Goal: Communication & Community: Answer question/provide support

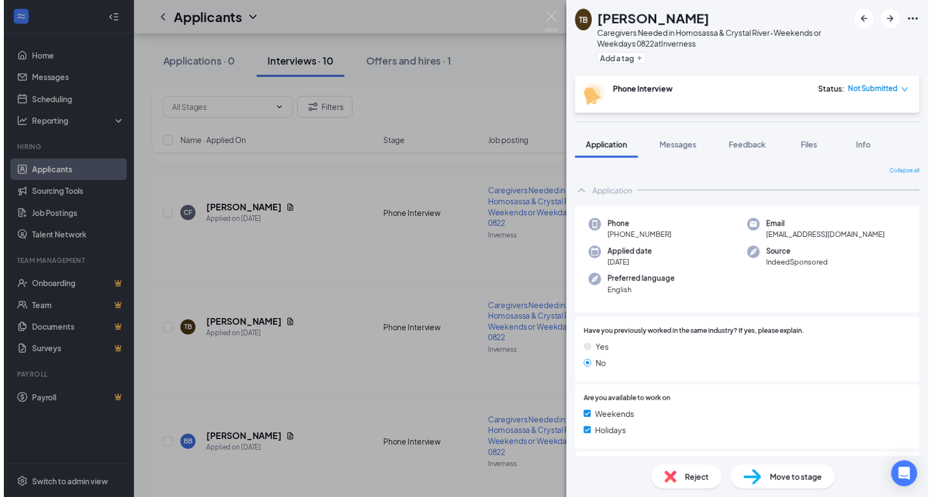
scroll to position [329, 0]
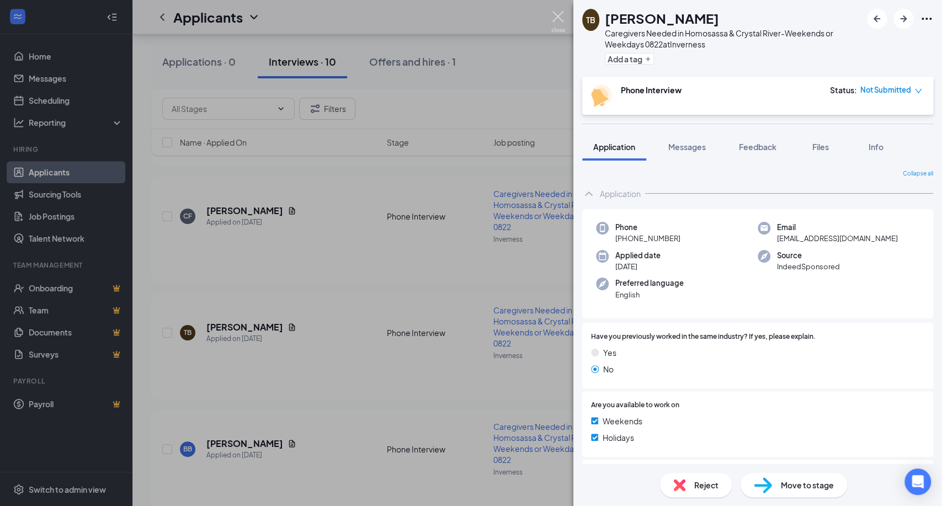
click at [559, 13] on img at bounding box center [558, 22] width 14 height 22
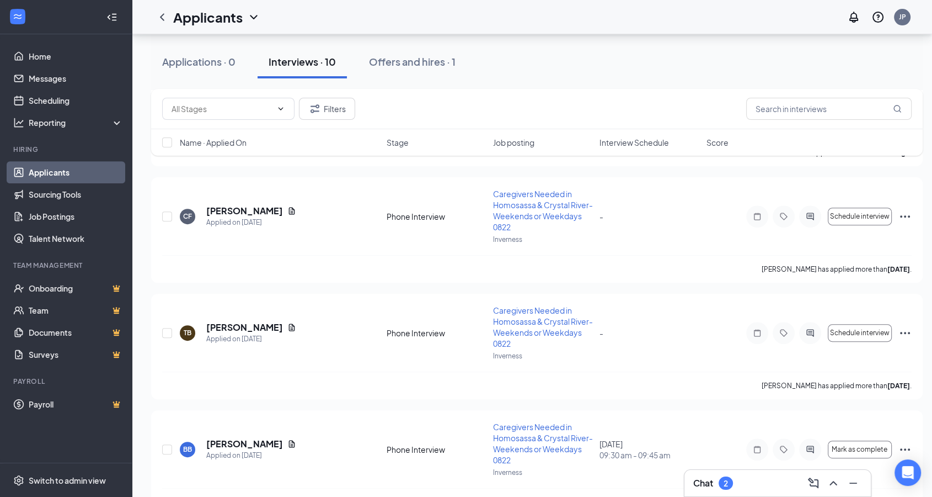
click at [750, 490] on div "Chat 2" at bounding box center [778, 483] width 169 height 18
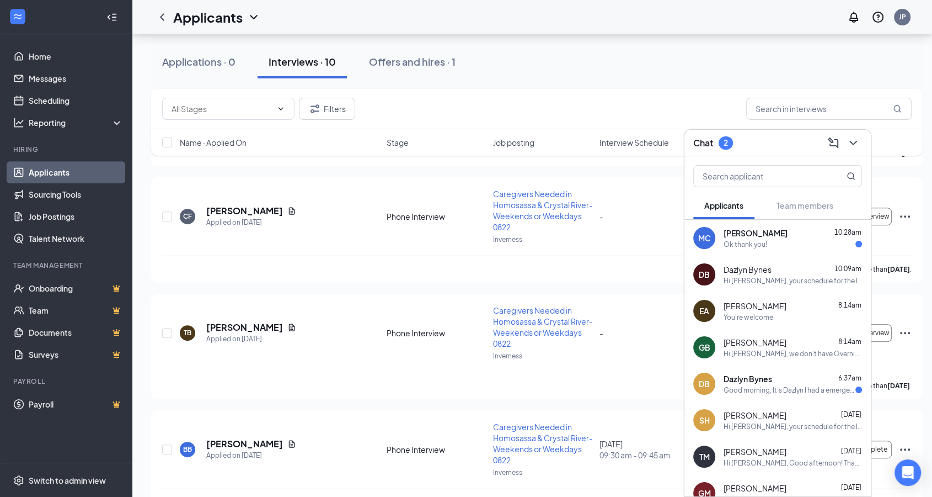
click at [785, 243] on div "Ok thank you!" at bounding box center [793, 243] width 138 height 9
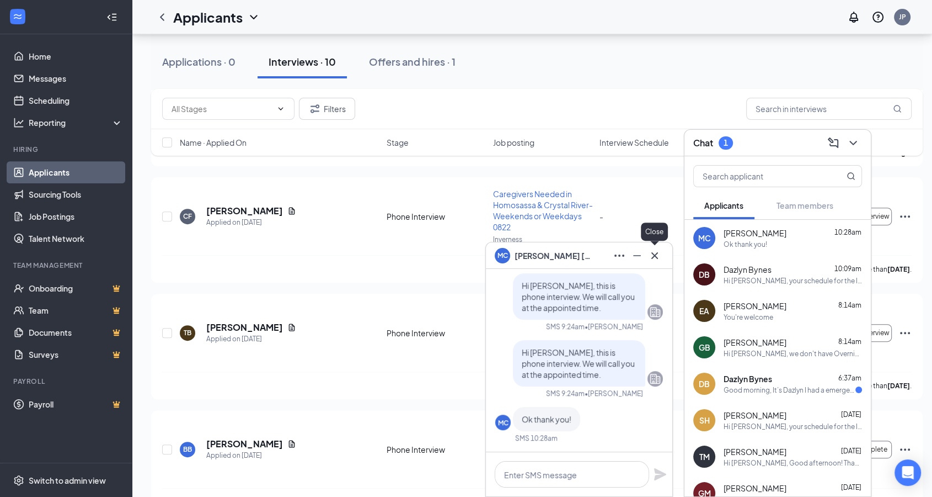
click at [657, 258] on icon "Cross" at bounding box center [655, 255] width 7 height 7
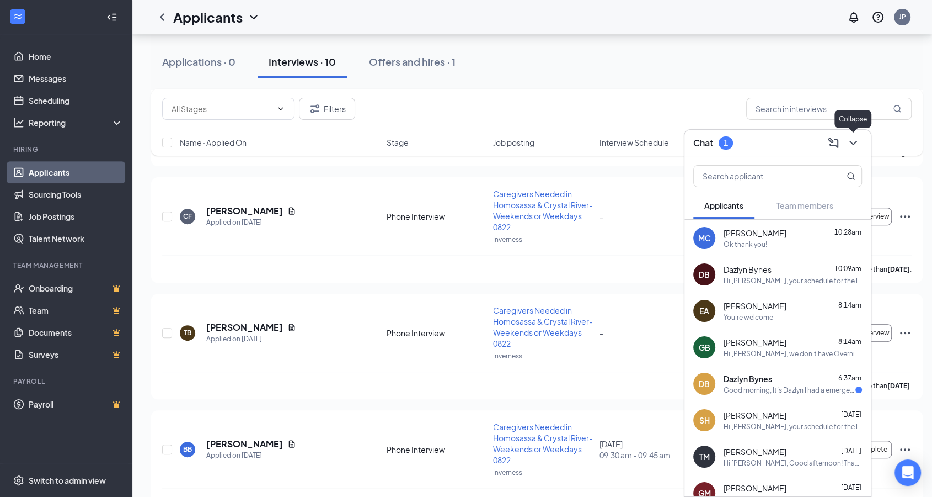
click at [855, 142] on icon "ChevronDown" at bounding box center [853, 142] width 13 height 13
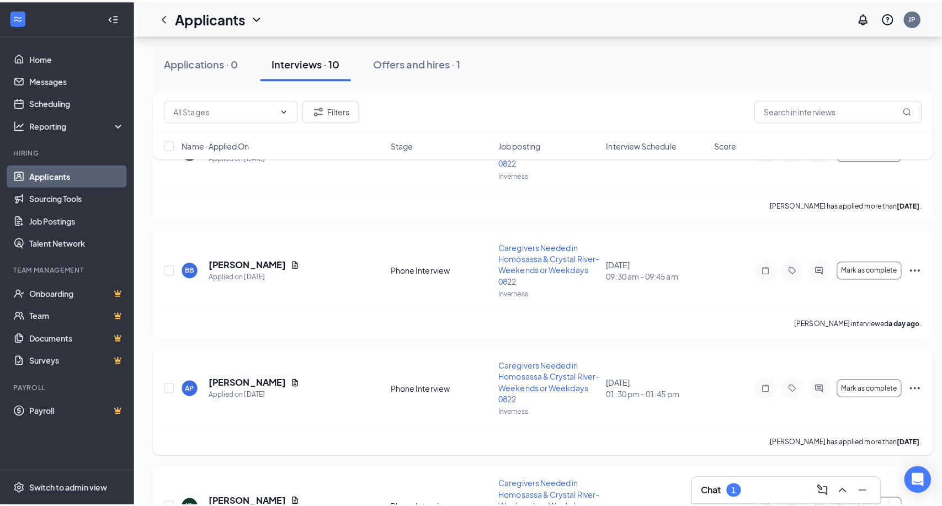
scroll to position [329, 0]
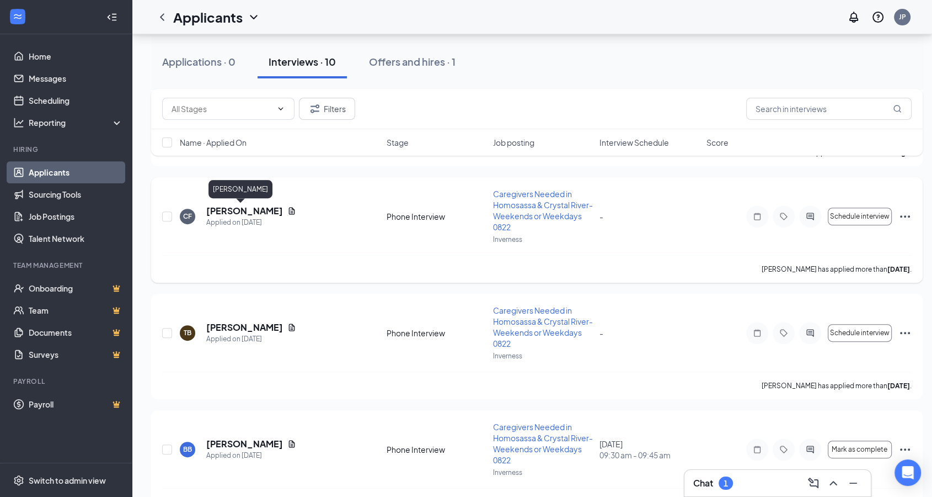
click at [233, 212] on h5 "[PERSON_NAME]" at bounding box center [244, 211] width 77 height 12
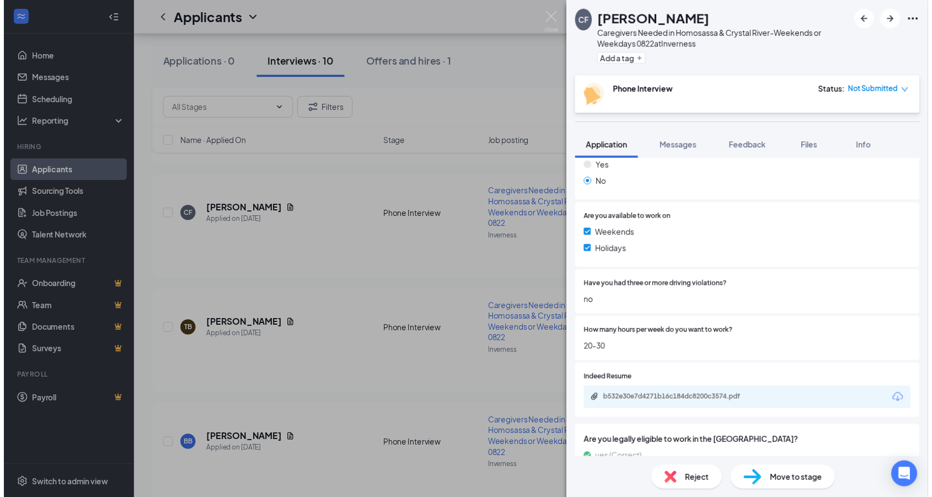
scroll to position [245, 0]
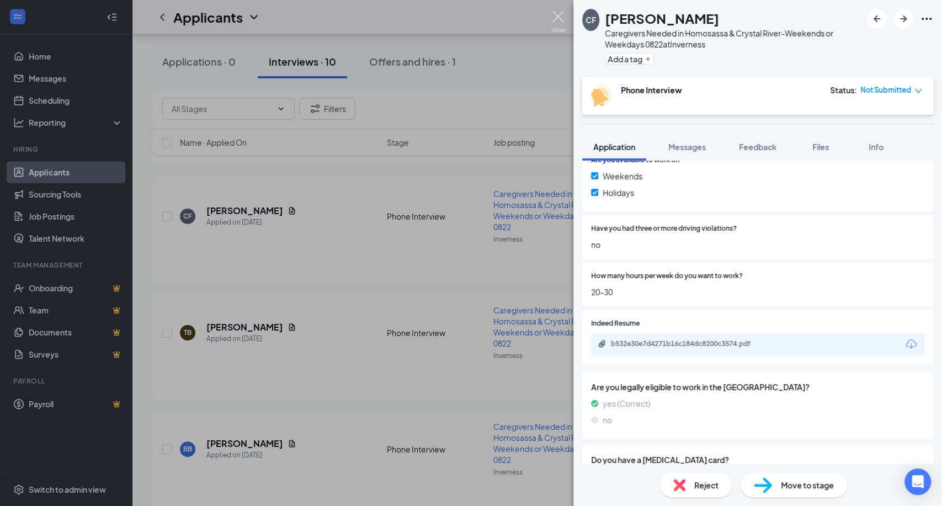
drag, startPoint x: 560, startPoint y: 20, endPoint x: 344, endPoint y: 284, distance: 340.3
click at [560, 20] on img at bounding box center [558, 22] width 14 height 22
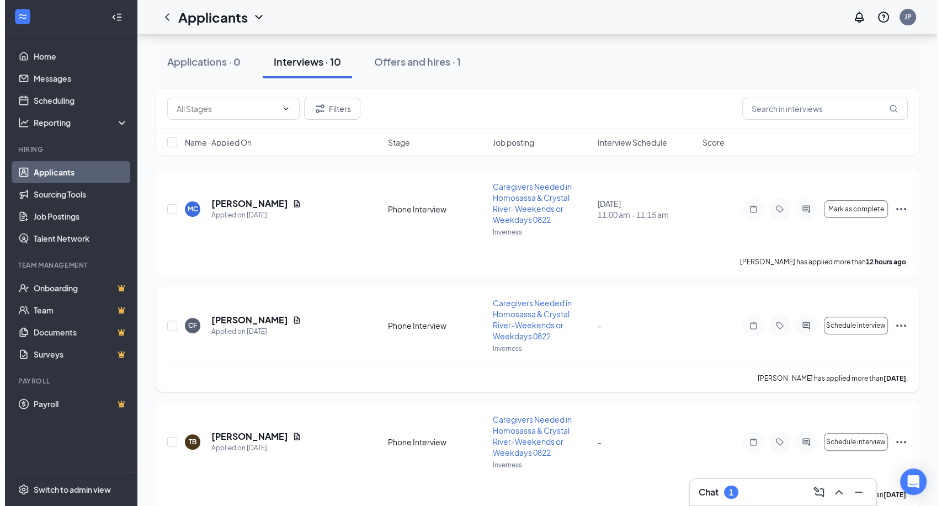
scroll to position [206, 0]
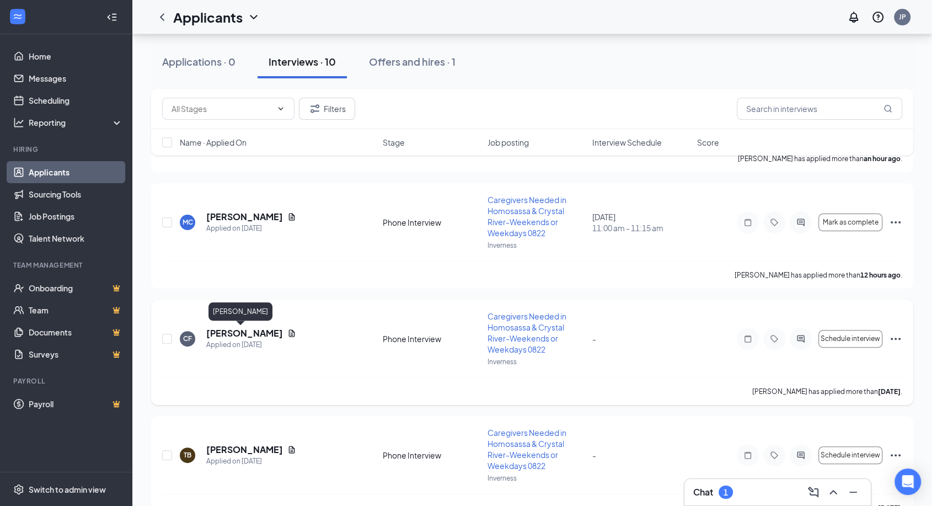
click at [227, 330] on h5 "[PERSON_NAME]" at bounding box center [244, 333] width 77 height 12
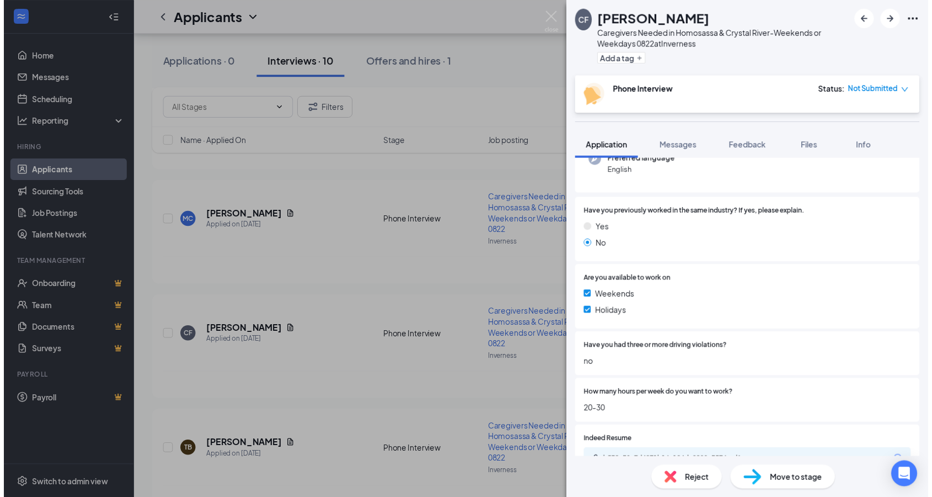
scroll to position [306, 0]
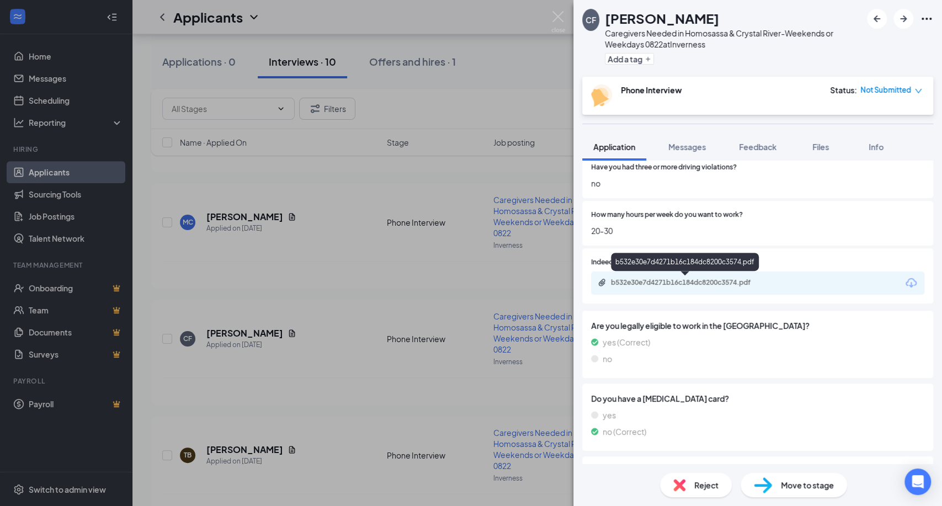
click at [713, 284] on div "b532e30e7d4271b16c184dc8200c3574.pdf" at bounding box center [688, 282] width 154 height 9
drag, startPoint x: 563, startPoint y: 20, endPoint x: 228, endPoint y: 367, distance: 482.3
click at [562, 20] on img at bounding box center [558, 22] width 14 height 22
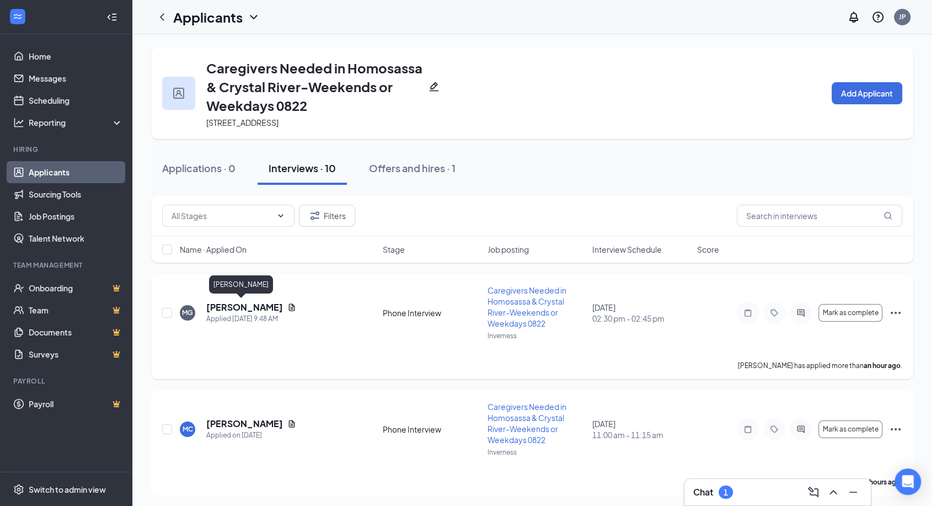
click at [232, 308] on h5 "[PERSON_NAME]" at bounding box center [244, 307] width 77 height 12
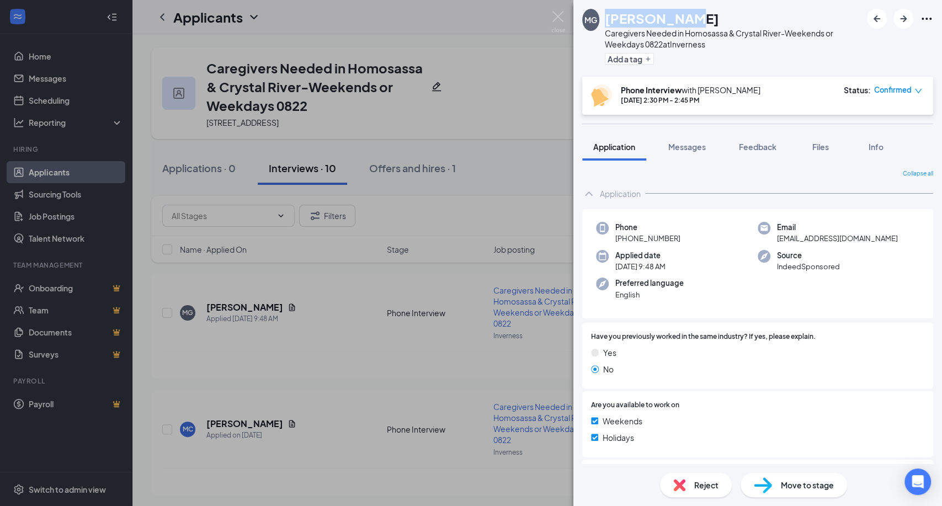
drag, startPoint x: 689, startPoint y: 18, endPoint x: 607, endPoint y: 18, distance: 81.1
click at [607, 18] on div "[PERSON_NAME]" at bounding box center [733, 18] width 257 height 19
copy h1 "[PERSON_NAME]"
click at [846, 257] on div "Source IndeedSponsored" at bounding box center [839, 261] width 162 height 23
drag, startPoint x: 868, startPoint y: 237, endPoint x: 766, endPoint y: 239, distance: 101.6
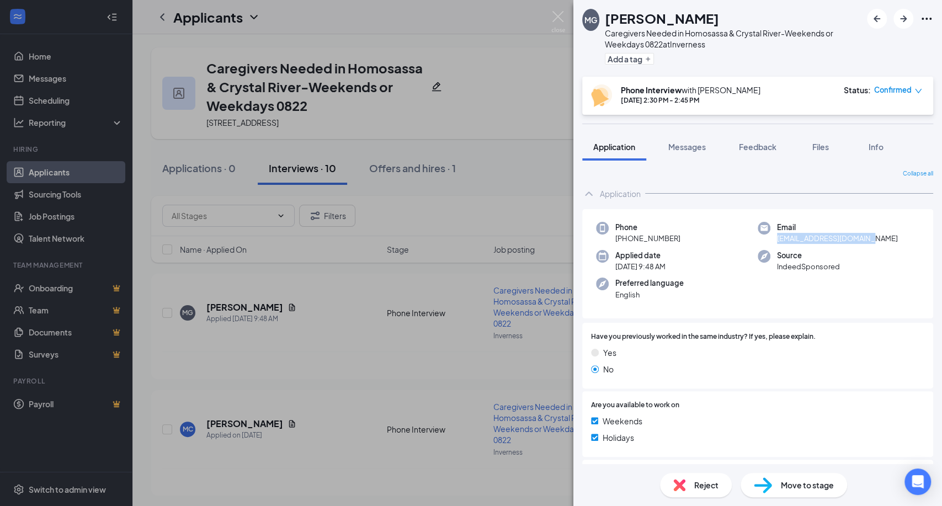
click at [766, 239] on div "Email [EMAIL_ADDRESS][DOMAIN_NAME]" at bounding box center [839, 233] width 162 height 23
copy span "[EMAIL_ADDRESS][DOMAIN_NAME]"
click at [697, 286] on div "Preferred language English" at bounding box center [677, 289] width 162 height 23
drag, startPoint x: 686, startPoint y: 240, endPoint x: 607, endPoint y: 244, distance: 79.6
click at [607, 244] on div "Phone [PHONE_NUMBER] Email [EMAIL_ADDRESS][DOMAIN_NAME] Applied date [DATE] 9:4…" at bounding box center [757, 264] width 351 height 110
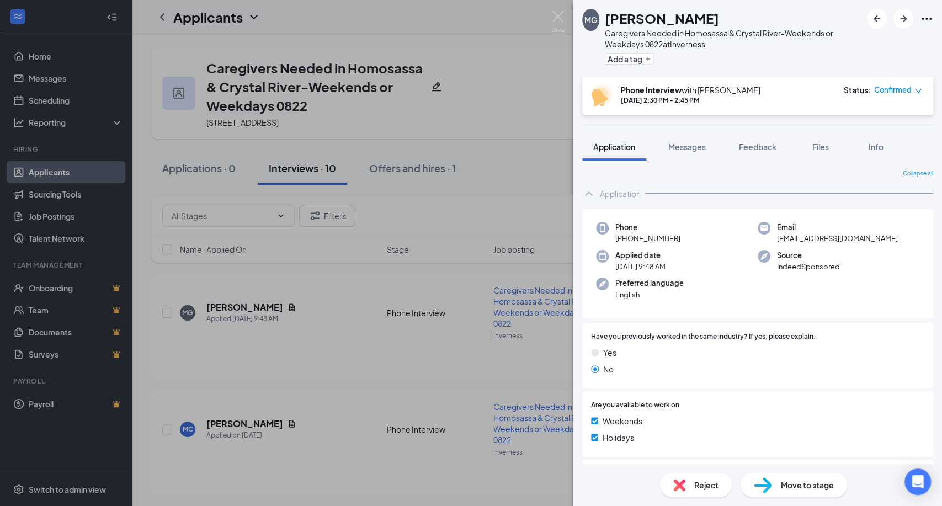
copy span "[PHONE_NUMBER]"
click at [764, 289] on div "Phone [PHONE_NUMBER] Email [EMAIL_ADDRESS][DOMAIN_NAME] Applied date [DATE] 9:4…" at bounding box center [757, 264] width 351 height 110
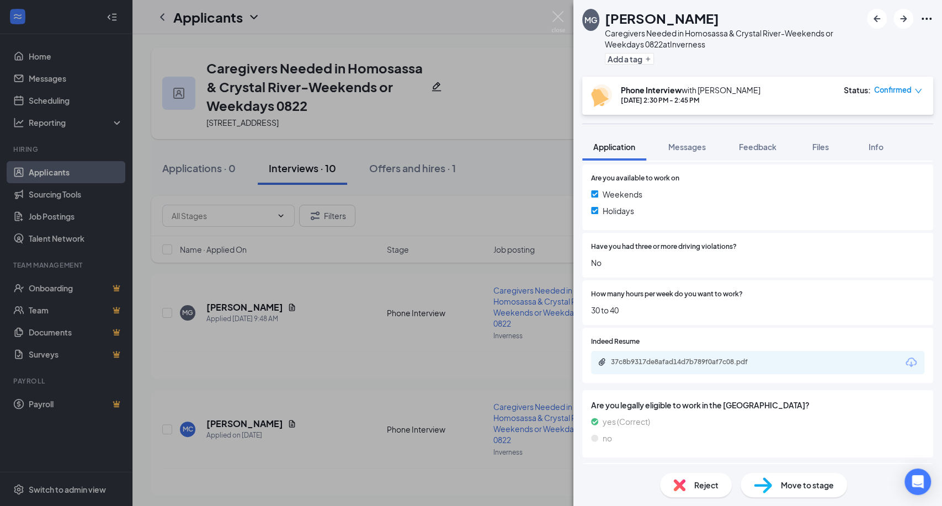
scroll to position [245, 0]
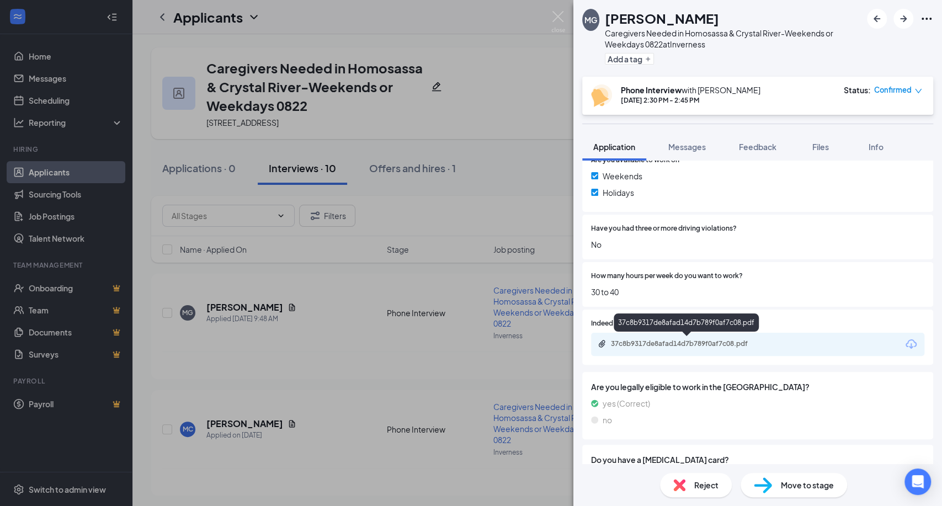
click at [745, 339] on div "37c8b9317de8afad14d7b789f0af7c08.pdf" at bounding box center [688, 343] width 154 height 9
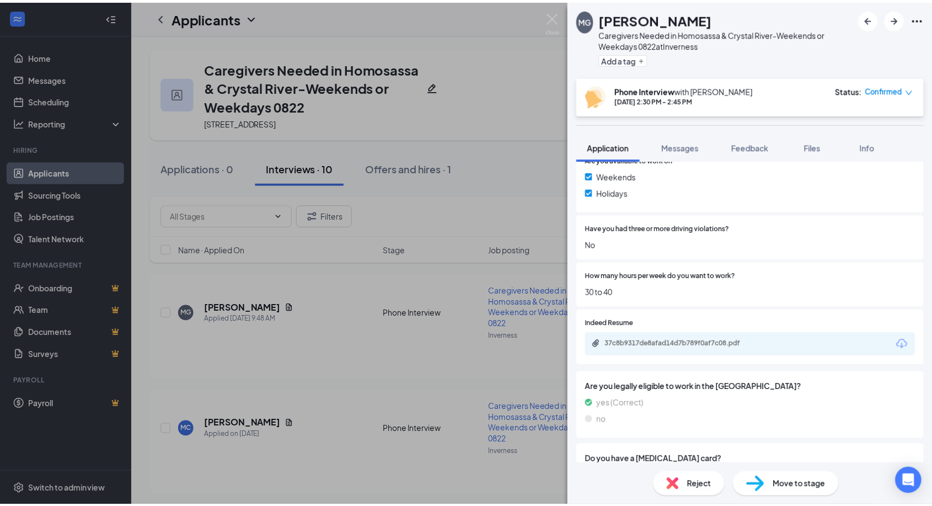
scroll to position [0, 0]
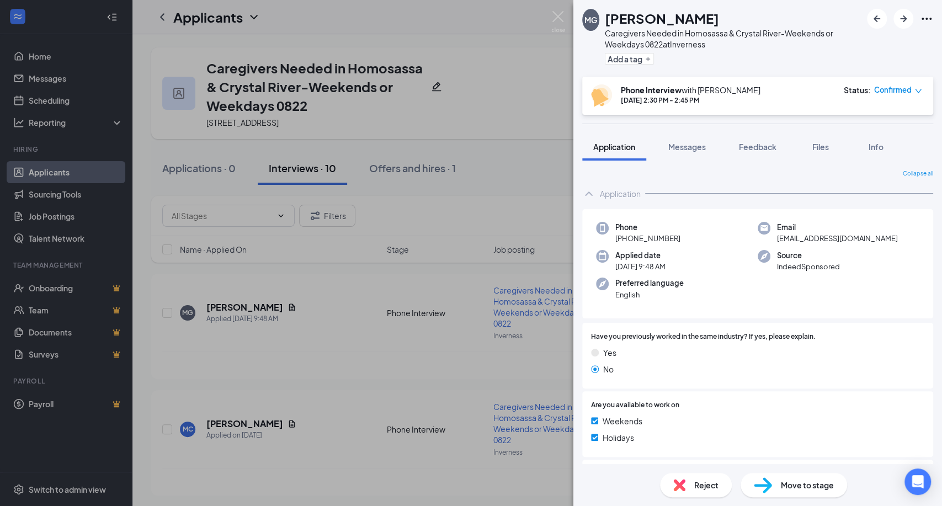
drag, startPoint x: 678, startPoint y: 237, endPoint x: 615, endPoint y: 240, distance: 63.0
click at [615, 240] on div "Phone [PHONE_NUMBER]" at bounding box center [677, 233] width 162 height 23
copy span "[PHONE_NUMBER]"
click at [686, 254] on div "Applied date [DATE] 9:48 AM" at bounding box center [677, 261] width 162 height 23
drag, startPoint x: 687, startPoint y: 234, endPoint x: 629, endPoint y: 237, distance: 58.0
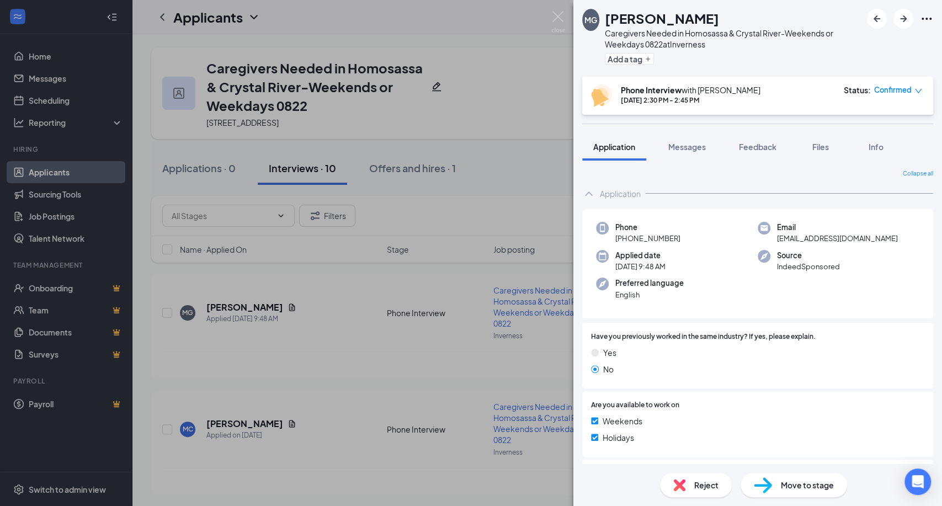
click at [629, 237] on div "Phone [PHONE_NUMBER]" at bounding box center [677, 233] width 162 height 23
copy span "352) 675-8855"
click at [686, 251] on div "Applied date [DATE] 9:48 AM" at bounding box center [677, 261] width 162 height 23
click at [556, 14] on img at bounding box center [558, 22] width 14 height 22
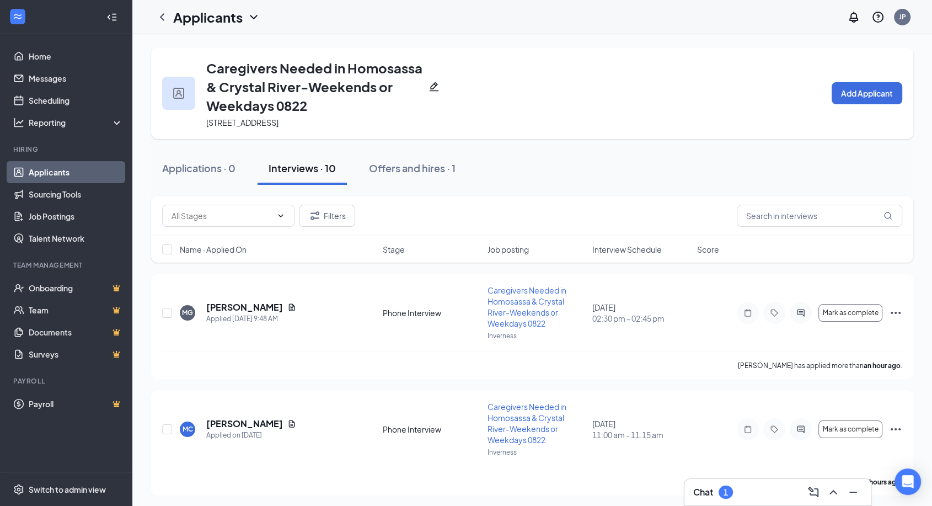
click at [751, 491] on div "Chat 1" at bounding box center [778, 492] width 169 height 18
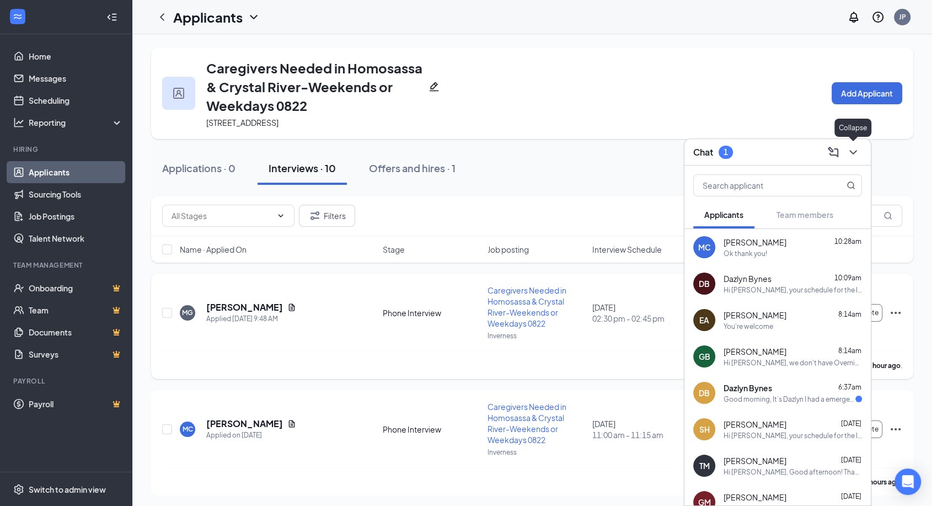
drag, startPoint x: 853, startPoint y: 151, endPoint x: 574, endPoint y: 292, distance: 312.6
click at [853, 151] on icon "ChevronDown" at bounding box center [853, 152] width 13 height 13
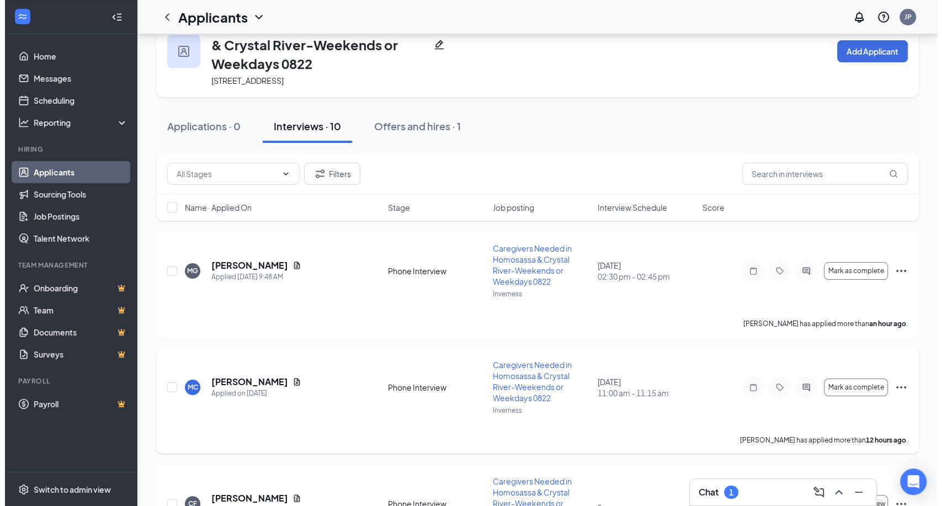
scroll to position [61, 0]
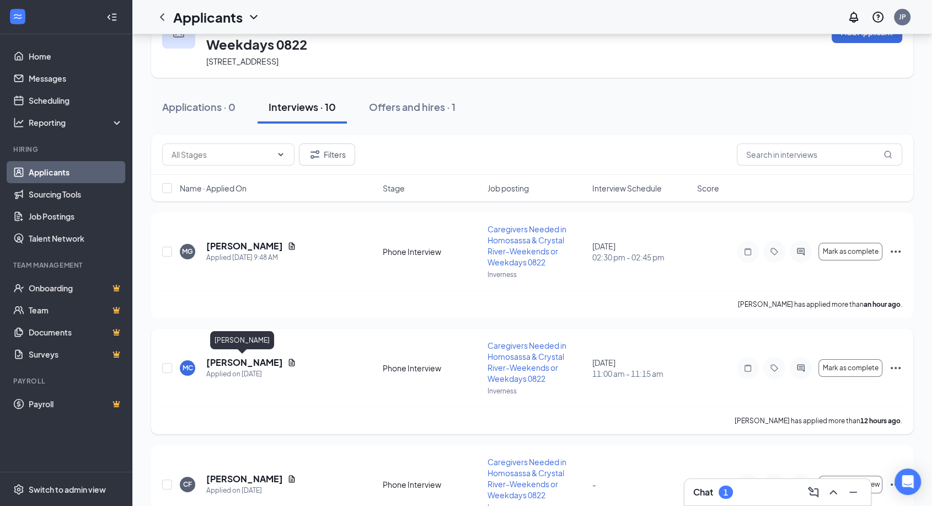
click at [228, 365] on h5 "[PERSON_NAME]" at bounding box center [244, 362] width 77 height 12
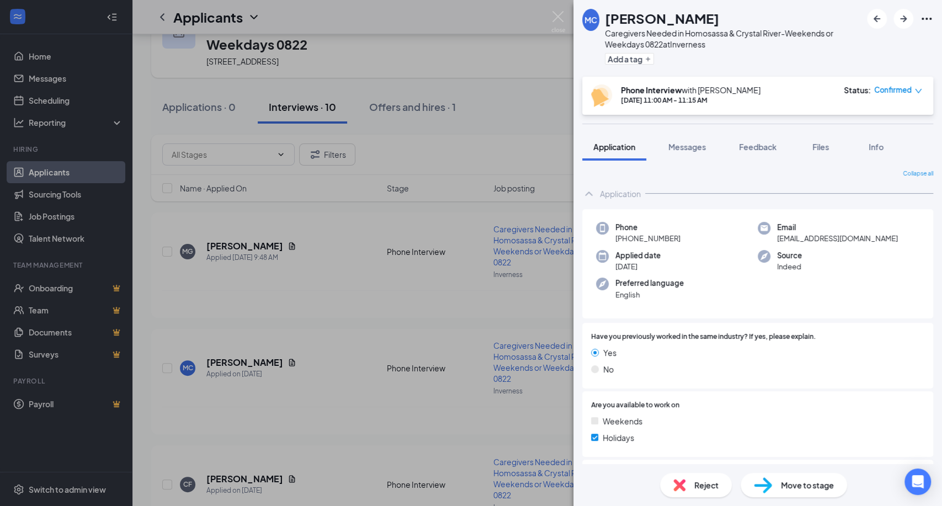
drag, startPoint x: 681, startPoint y: 235, endPoint x: 626, endPoint y: 235, distance: 55.2
click at [626, 235] on div "Phone [PHONE_NUMBER]" at bounding box center [677, 233] width 162 height 23
copy span "[PHONE_NUMBER]"
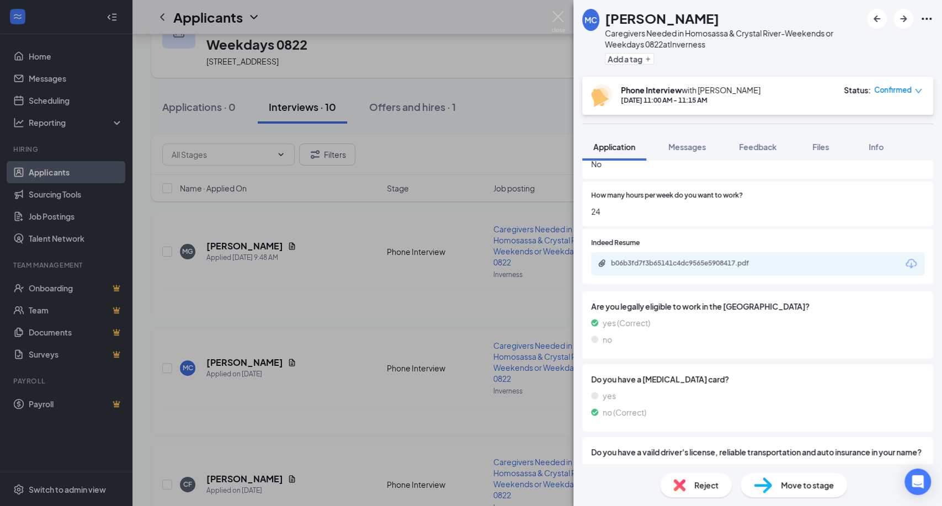
scroll to position [306, 0]
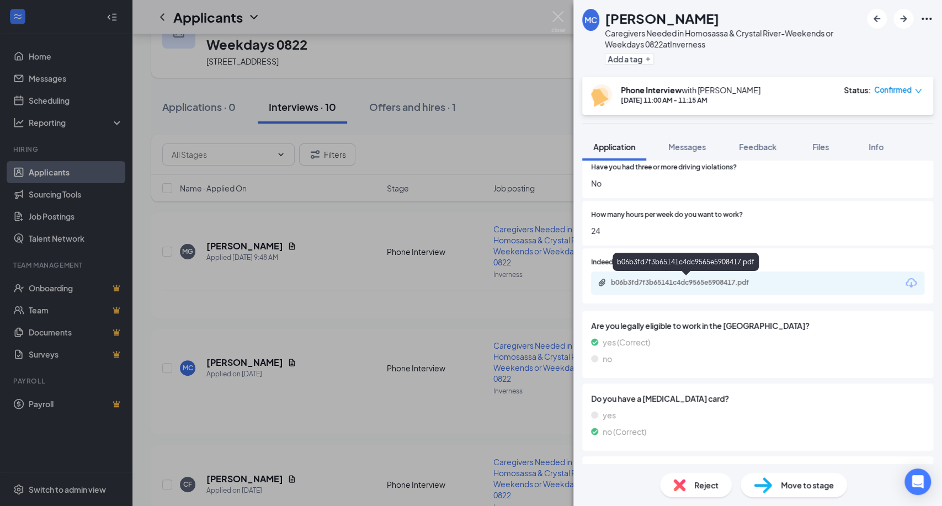
click at [737, 287] on div "b06b3fd7f3b65141c4dc9565e5908417.pdf" at bounding box center [687, 283] width 179 height 10
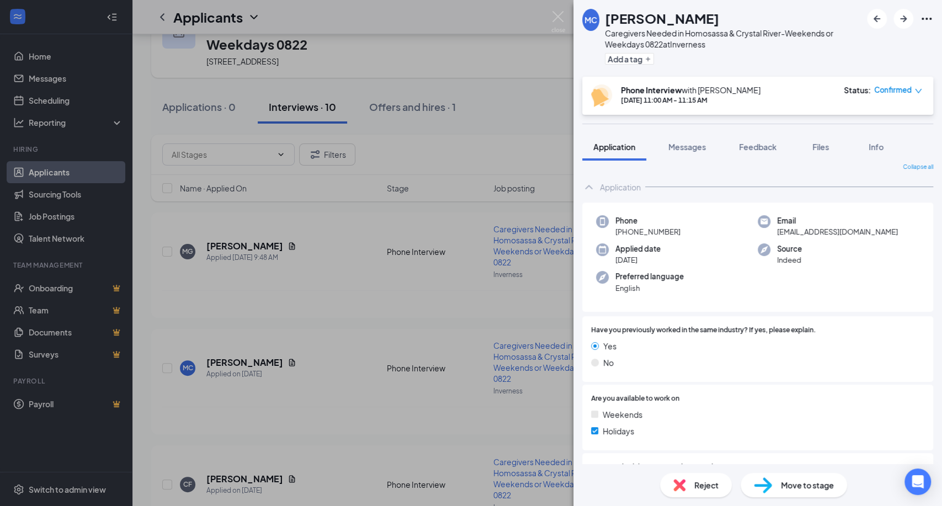
scroll to position [0, 0]
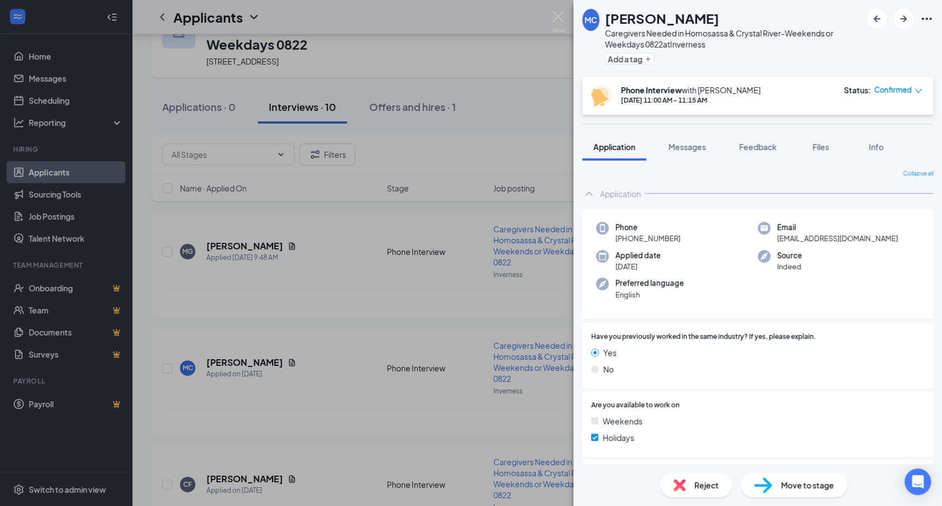
copy span "[PHONE_NUMBER]"
click at [397, 434] on div "MC [PERSON_NAME] Caregivers Needed in Homosassa & Crystal River-Weekends or Wee…" at bounding box center [471, 253] width 942 height 506
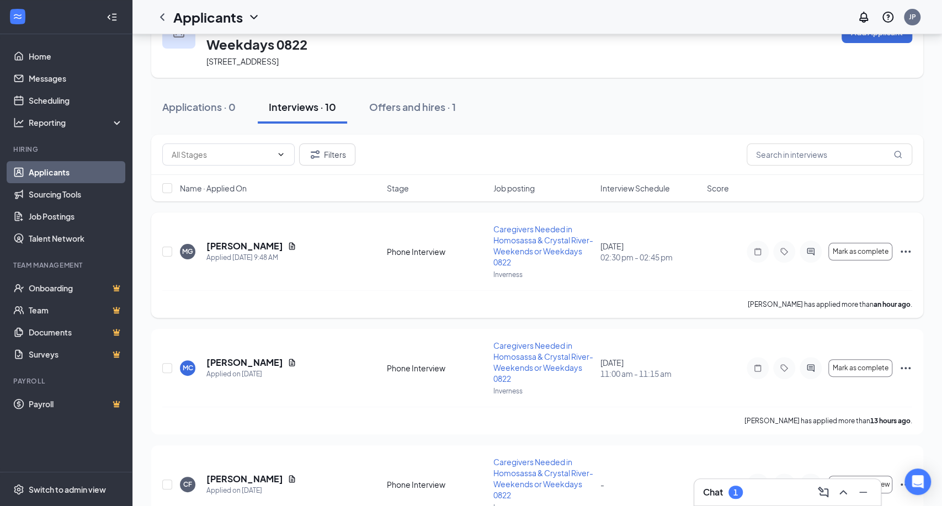
click at [839, 293] on div "[PERSON_NAME] has applied more than an hour ago ." at bounding box center [537, 304] width 750 height 28
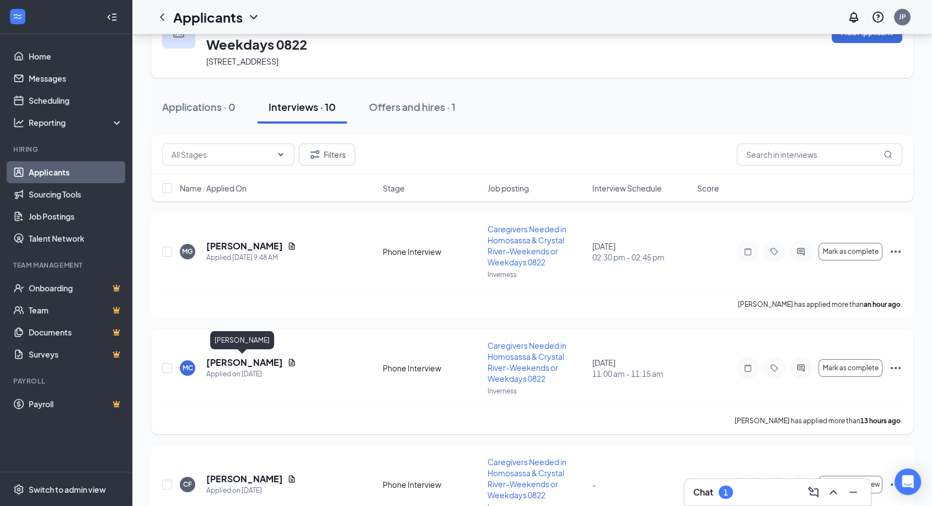
click at [250, 359] on h5 "[PERSON_NAME]" at bounding box center [244, 362] width 77 height 12
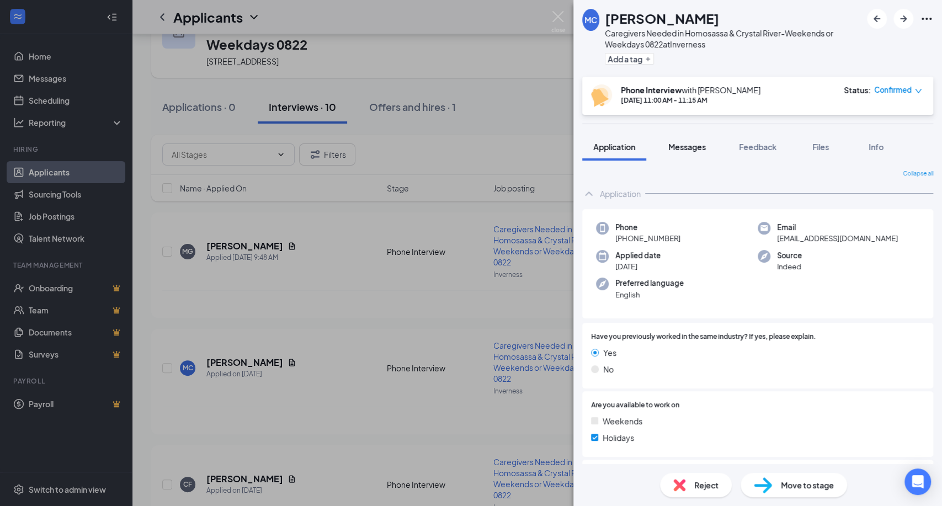
click at [694, 146] on span "Messages" at bounding box center [687, 147] width 38 height 10
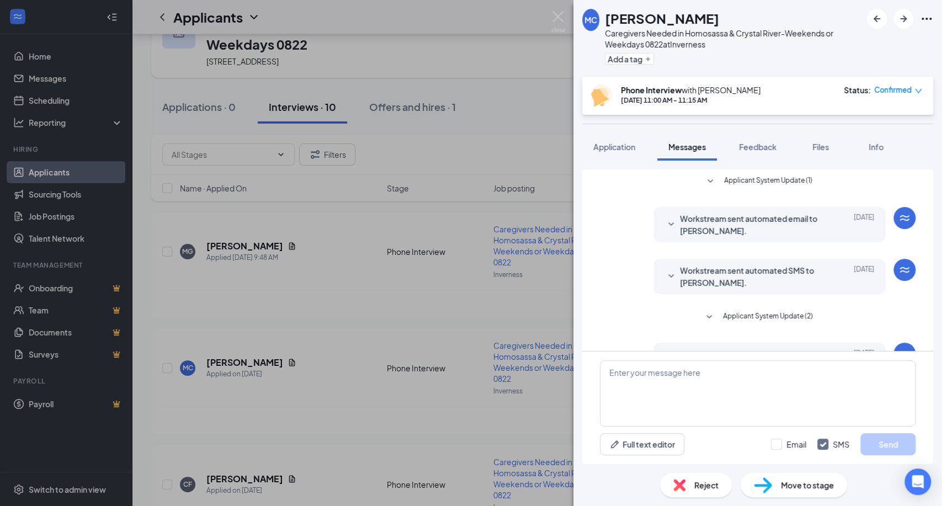
scroll to position [202, 0]
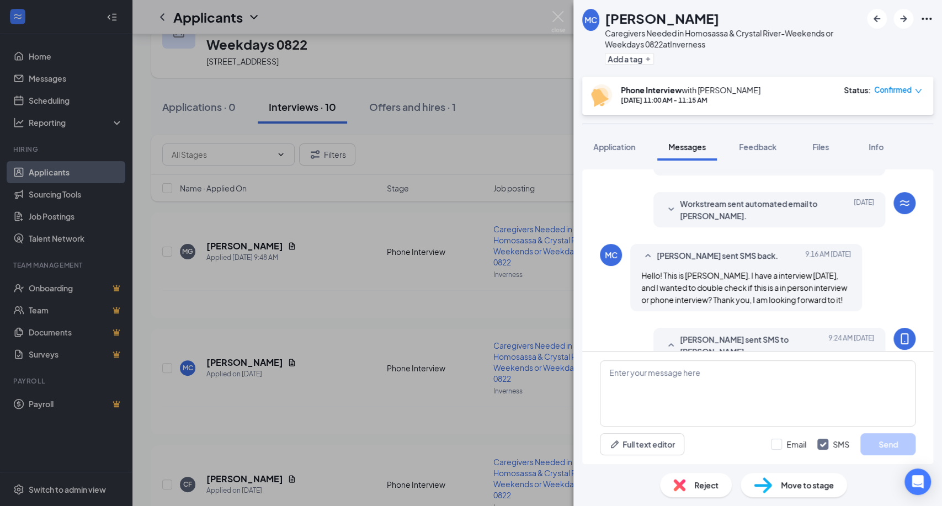
click at [913, 90] on div "Confirmed" at bounding box center [898, 89] width 48 height 11
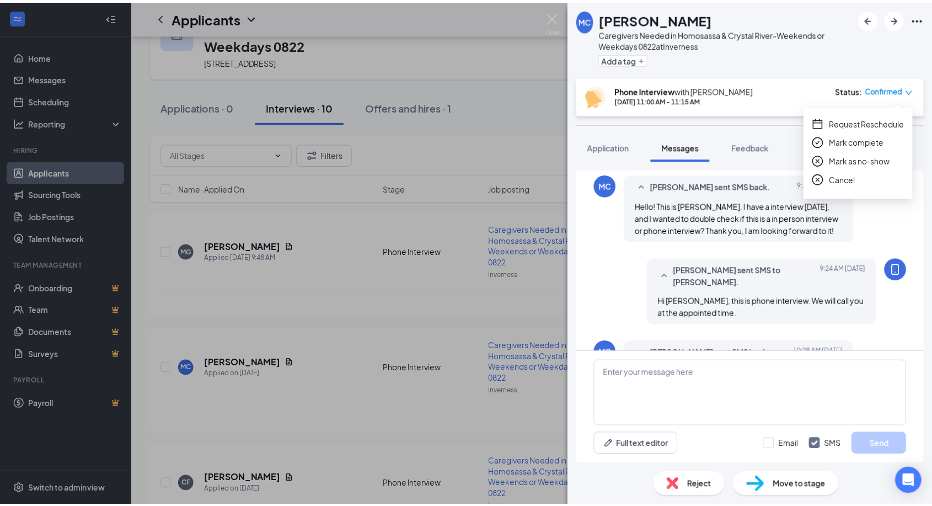
scroll to position [316, 0]
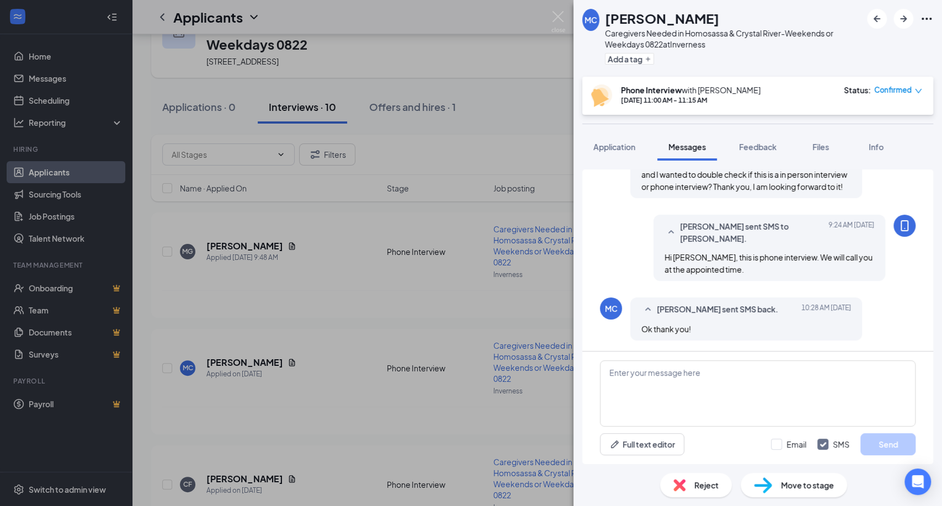
click at [886, 268] on div "[PERSON_NAME] sent SMS to [PERSON_NAME]. [DATE] 9:24 AM Hi [PERSON_NAME], this …" at bounding box center [758, 251] width 316 height 72
click at [782, 485] on span "Move to stage" at bounding box center [807, 485] width 53 height 12
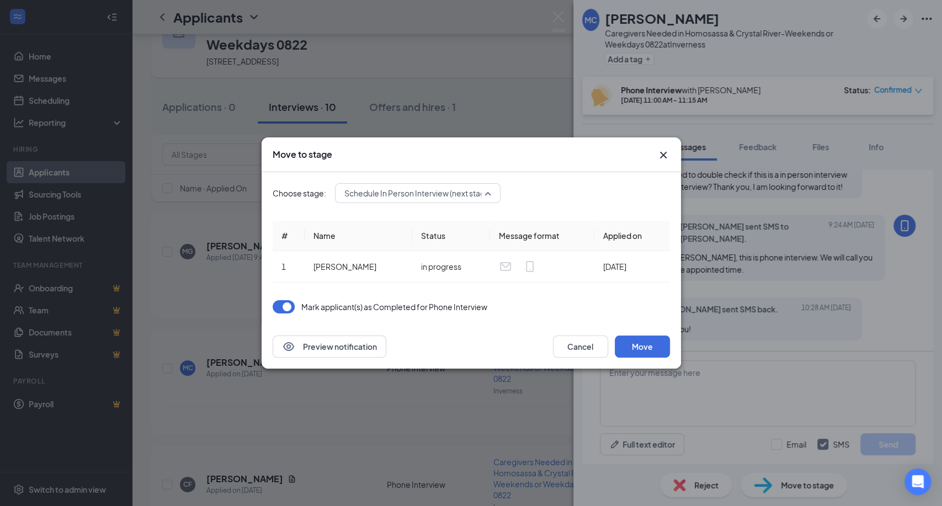
click at [408, 191] on span "Schedule In Person Interview (next stage)" at bounding box center [418, 193] width 148 height 17
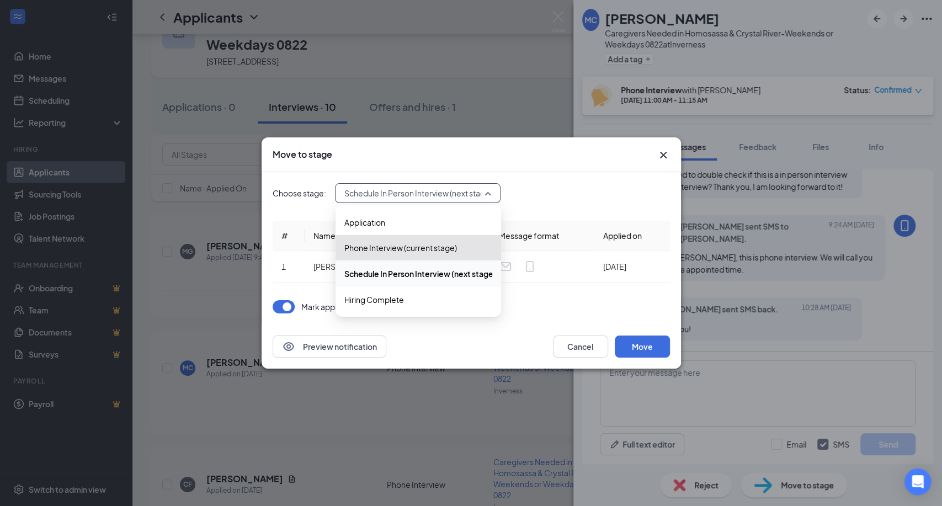
click at [418, 272] on span "Schedule In Person Interview (next stage)" at bounding box center [420, 274] width 152 height 12
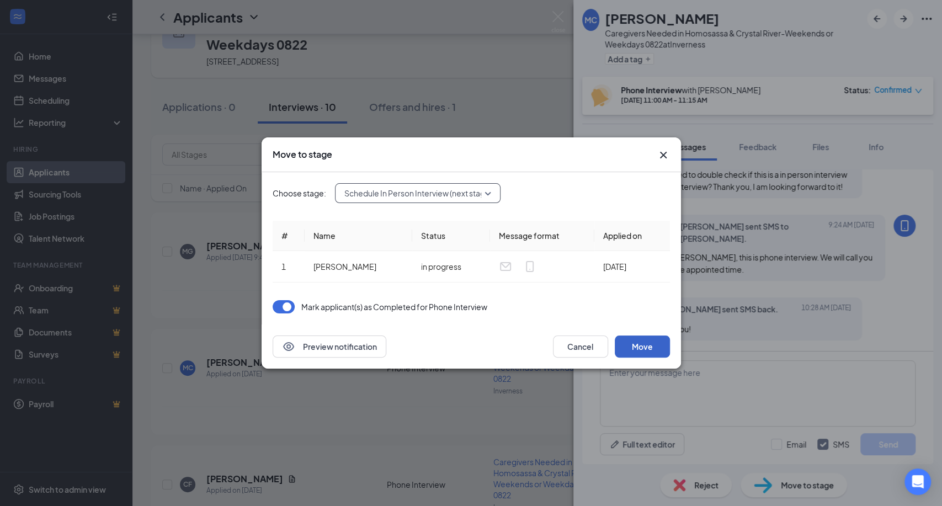
click at [646, 345] on button "Move" at bounding box center [642, 346] width 55 height 22
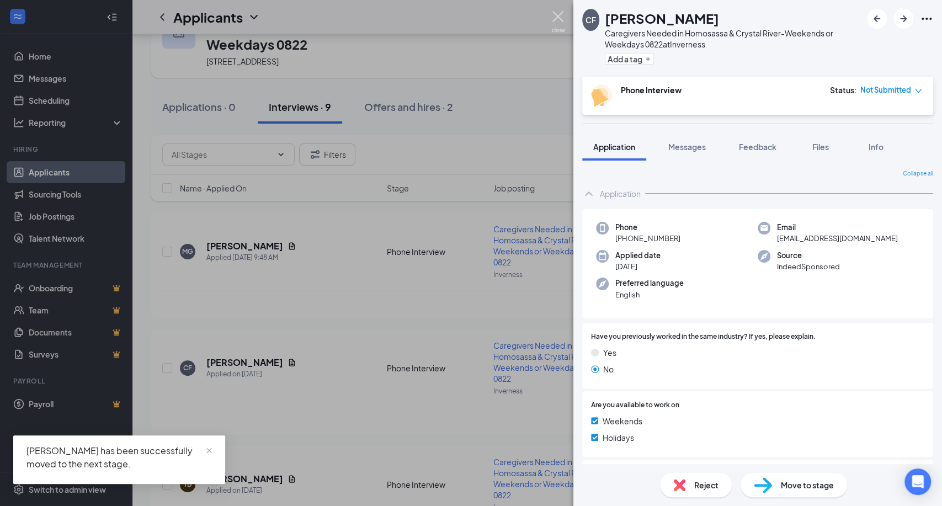
click at [556, 17] on img at bounding box center [558, 22] width 14 height 22
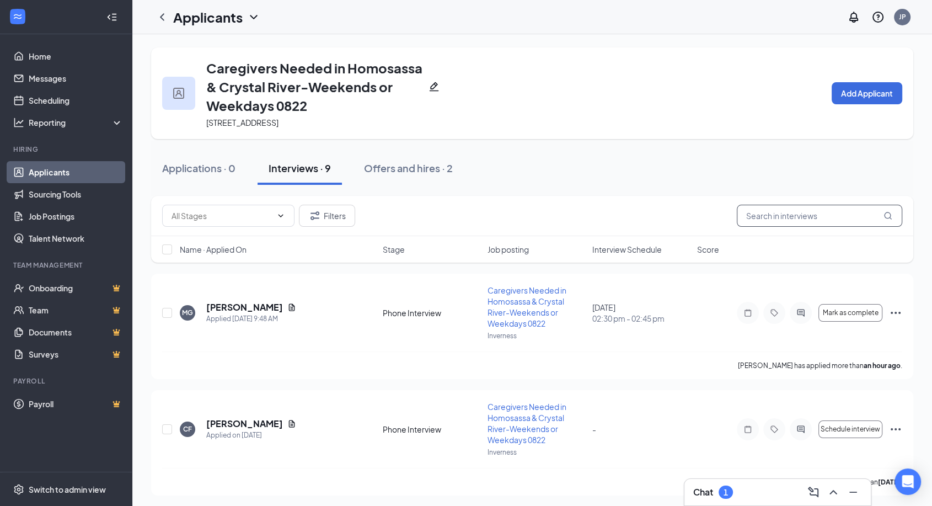
click at [755, 213] on input "text" at bounding box center [820, 216] width 166 height 22
type input "[PERSON_NAME]"
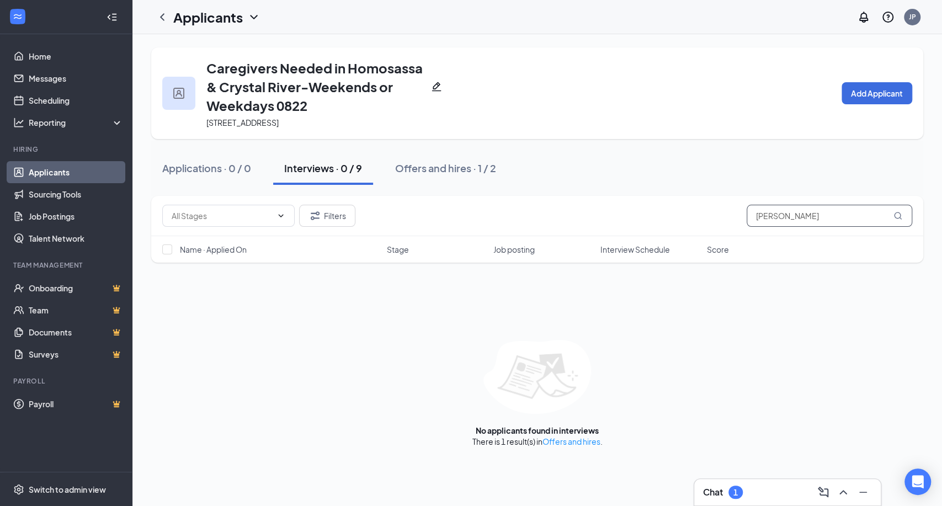
click at [791, 215] on input "[PERSON_NAME]" at bounding box center [830, 216] width 166 height 22
click at [580, 438] on link "Offers and hires" at bounding box center [571, 441] width 58 height 10
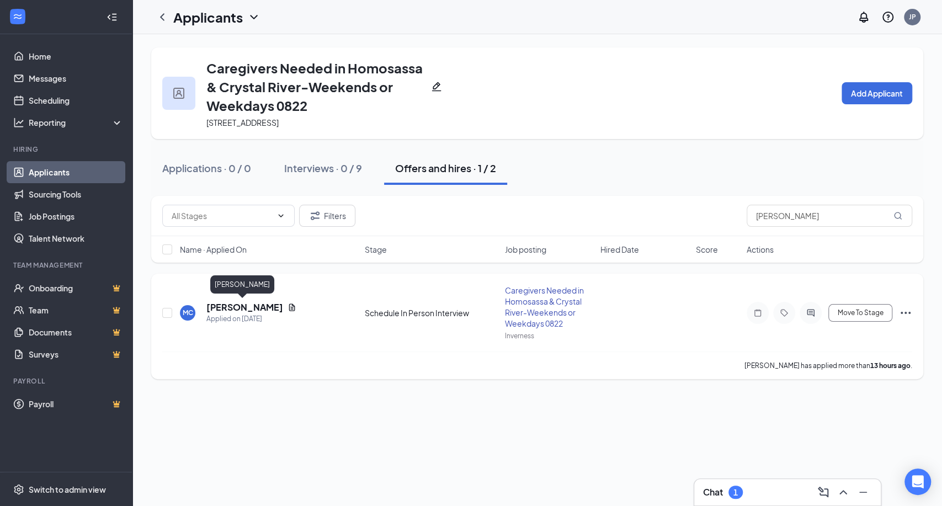
click at [247, 308] on h5 "[PERSON_NAME]" at bounding box center [244, 307] width 77 height 12
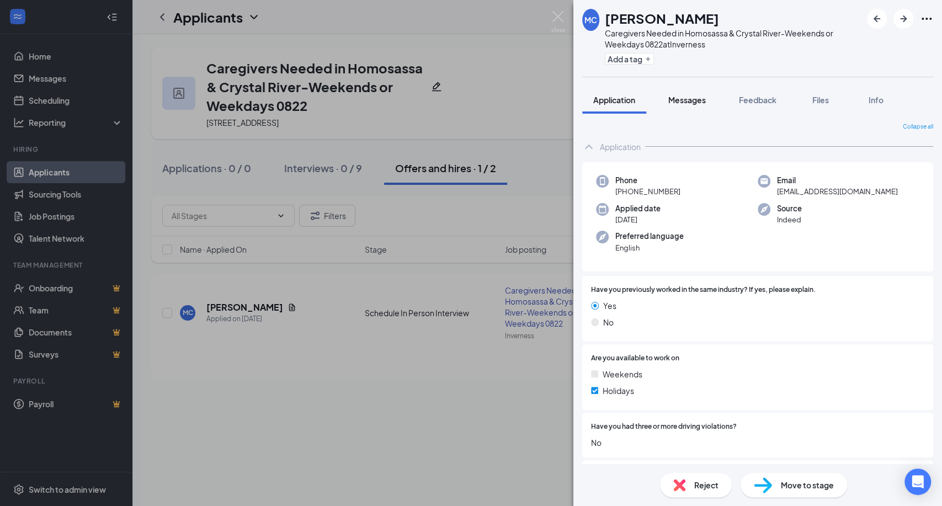
click at [691, 98] on span "Messages" at bounding box center [687, 100] width 38 height 10
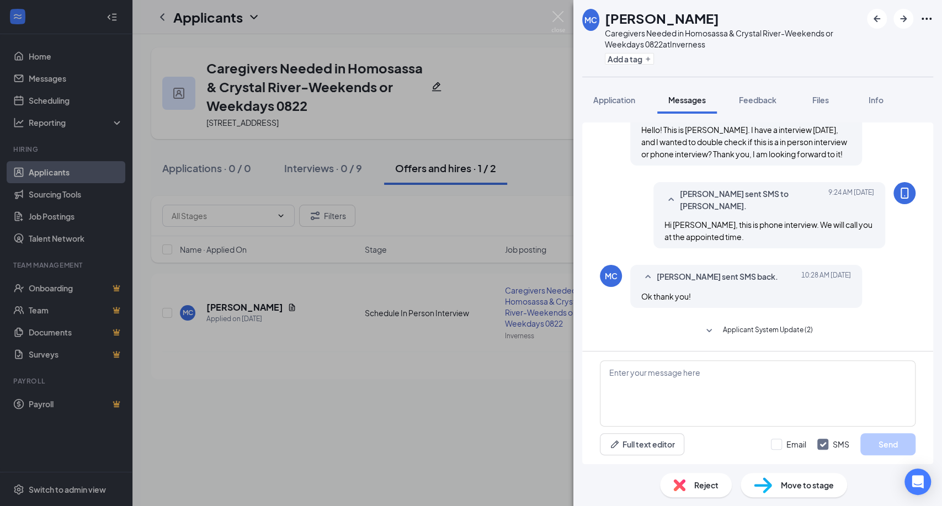
scroll to position [252, 0]
click at [625, 372] on textarea at bounding box center [758, 393] width 316 height 66
paste textarea "Hi [PERSON_NAME], Good morning! Thank you for taking the time to speak with me …"
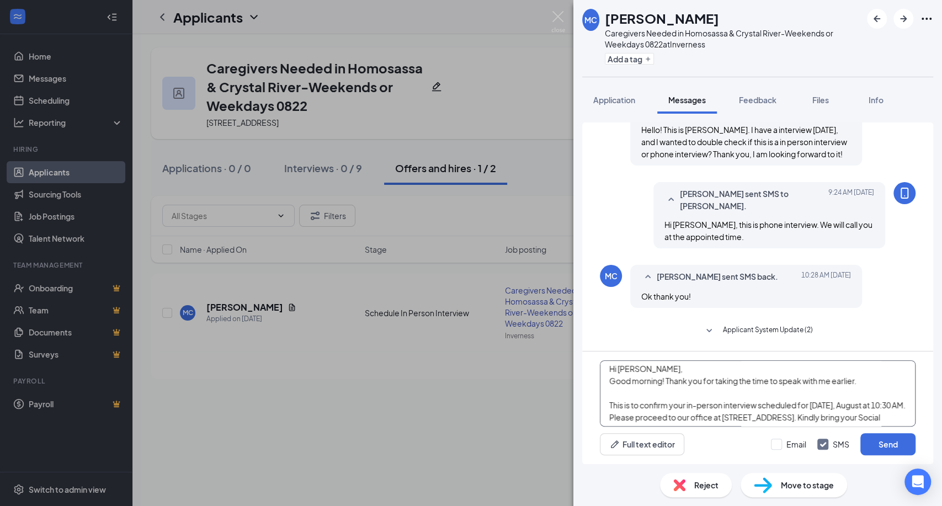
scroll to position [0, 0]
click at [637, 372] on textarea "Hi [PERSON_NAME], Good morning! Thank you for taking the time to speak with me …" at bounding box center [758, 393] width 316 height 66
click at [651, 409] on textarea "Hi [PERSON_NAME], Good morning! Thank you for taking the time to speak with me …" at bounding box center [758, 393] width 316 height 66
click at [848, 406] on textarea "Hi [PERSON_NAME], Good morning! Thank you for taking the time to speak with me …" at bounding box center [758, 393] width 316 height 66
click at [878, 405] on textarea "Hi [PERSON_NAME], Good morning! Thank you for taking the time to speak with me …" at bounding box center [758, 393] width 316 height 66
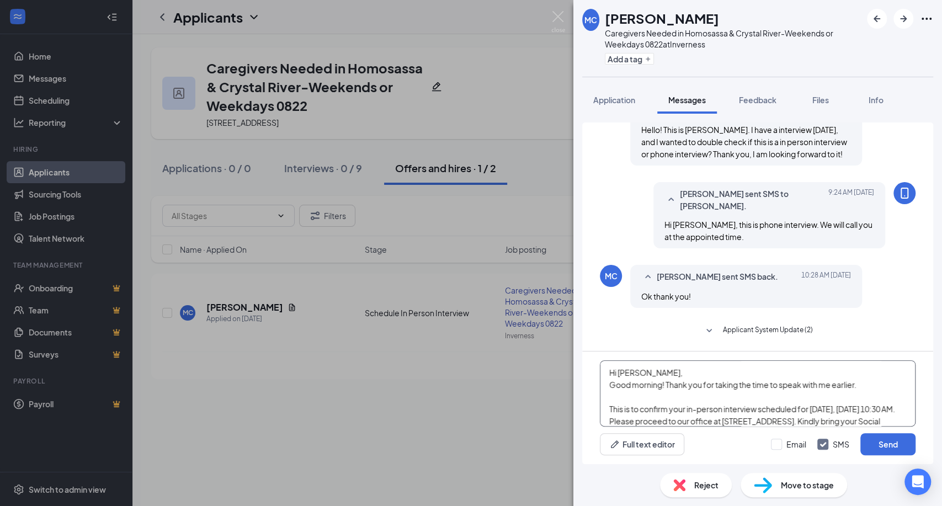
click at [617, 420] on textarea "Hi [PERSON_NAME], Good morning! Thank you for taking the time to speak with me …" at bounding box center [758, 393] width 316 height 66
click at [713, 419] on textarea "Hi [PERSON_NAME], Good morning! Thank you for taking the time to speak with me …" at bounding box center [758, 393] width 316 height 66
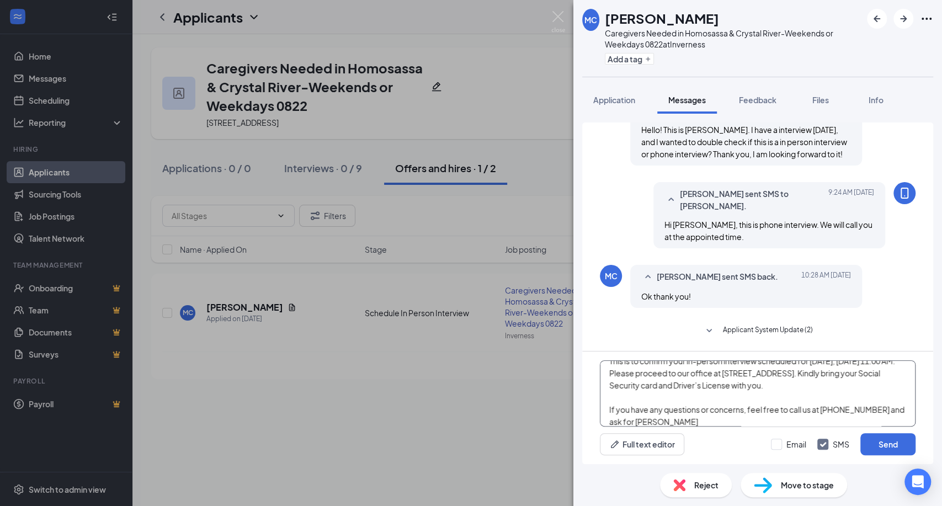
scroll to position [61, 0]
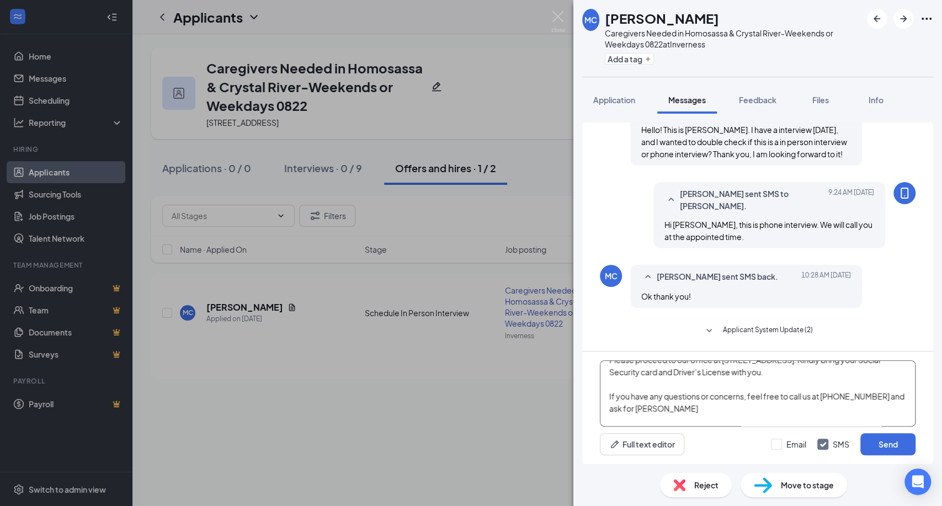
click at [685, 375] on textarea "Hi [PERSON_NAME], Good morning! Thank you for taking the time to speak with me …" at bounding box center [758, 393] width 316 height 66
click at [679, 407] on textarea "Hi [PERSON_NAME], Good morning! Thank you for taking the time to speak with me …" at bounding box center [758, 393] width 316 height 66
click at [671, 407] on textarea "Hi [PERSON_NAME], Good morning! Thank you for taking the time to speak with me …" at bounding box center [758, 393] width 316 height 66
click at [665, 409] on textarea "Hi [PERSON_NAME], Good morning! Thank you for taking the time to speak with me …" at bounding box center [758, 393] width 316 height 66
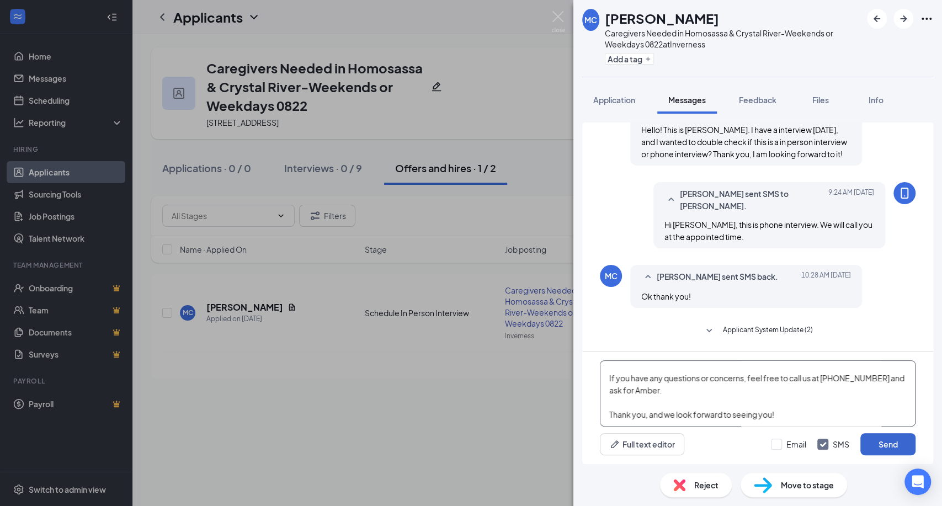
type textarea "Hi [PERSON_NAME], Good morning! Thank you for taking the time to speak with me …"
click at [895, 443] on button "Send" at bounding box center [887, 444] width 55 height 22
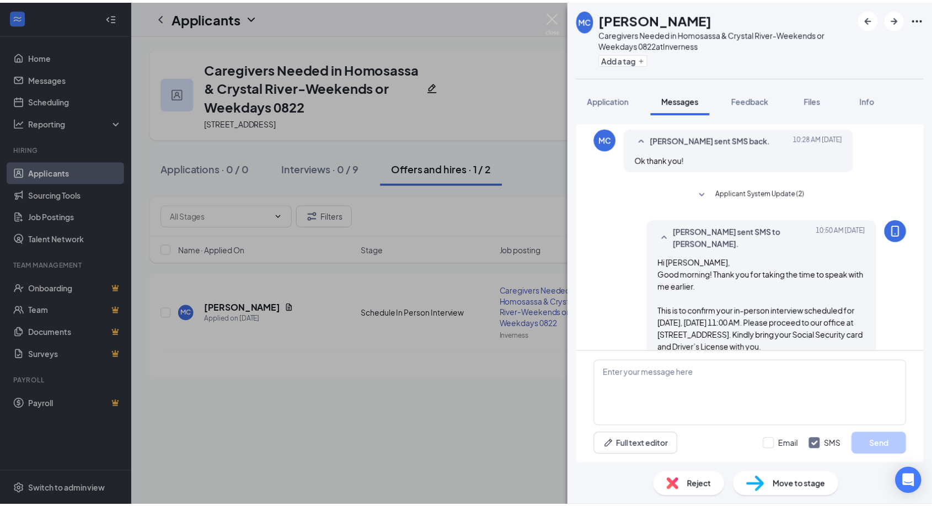
scroll to position [235, 0]
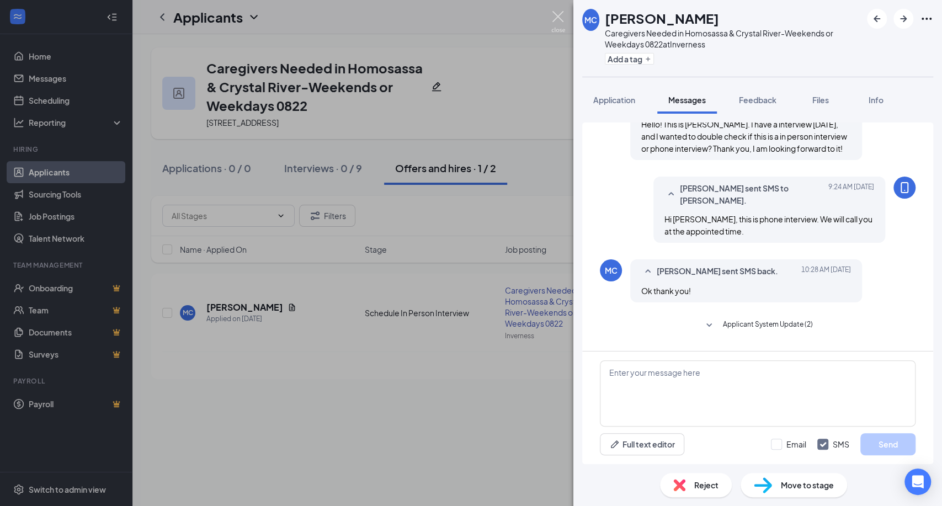
click at [556, 14] on img at bounding box center [558, 22] width 14 height 22
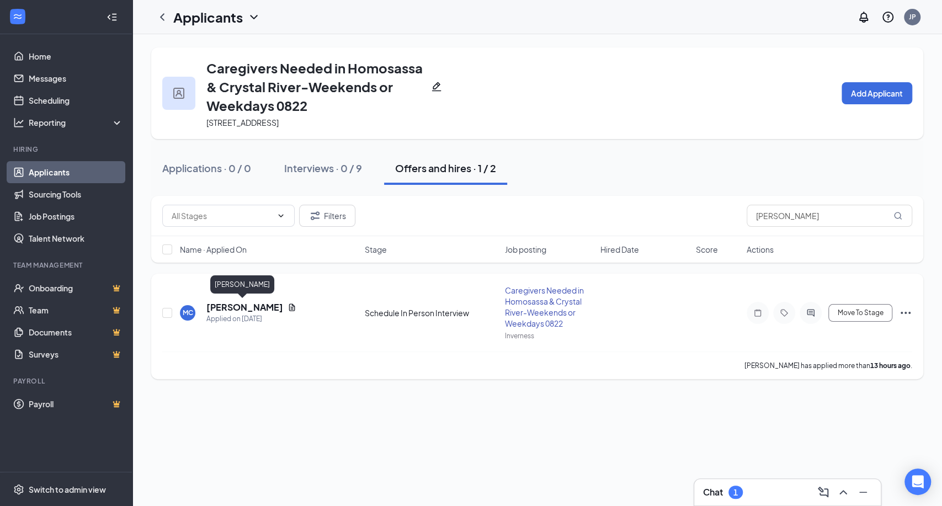
click at [225, 305] on h5 "[PERSON_NAME]" at bounding box center [244, 307] width 77 height 12
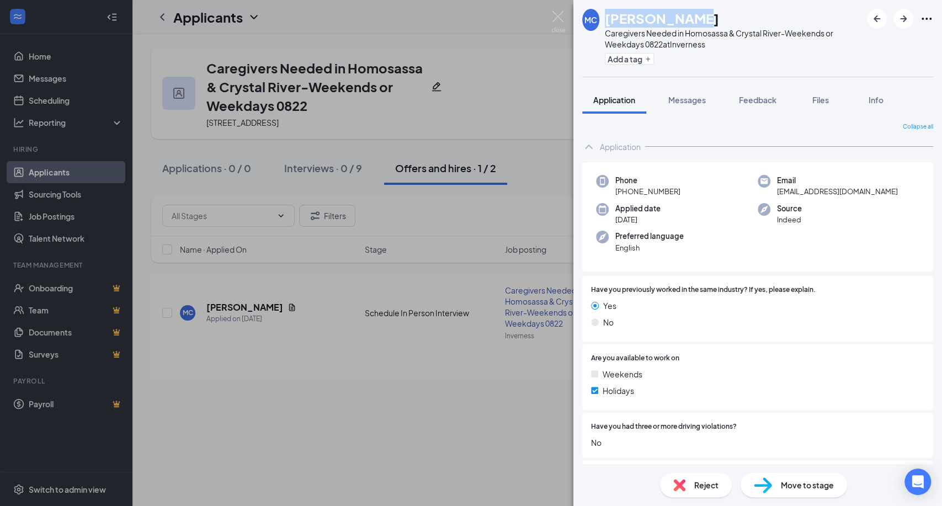
drag, startPoint x: 705, startPoint y: 17, endPoint x: 605, endPoint y: 18, distance: 99.9
click at [605, 18] on div "[PERSON_NAME]" at bounding box center [733, 18] width 257 height 19
copy h1 "[PERSON_NAME]"
click at [849, 229] on div "Phone [PHONE_NUMBER] Email [EMAIL_ADDRESS][DOMAIN_NAME] Applied date [DATE] Sou…" at bounding box center [757, 217] width 351 height 110
drag, startPoint x: 877, startPoint y: 194, endPoint x: 767, endPoint y: 193, distance: 109.3
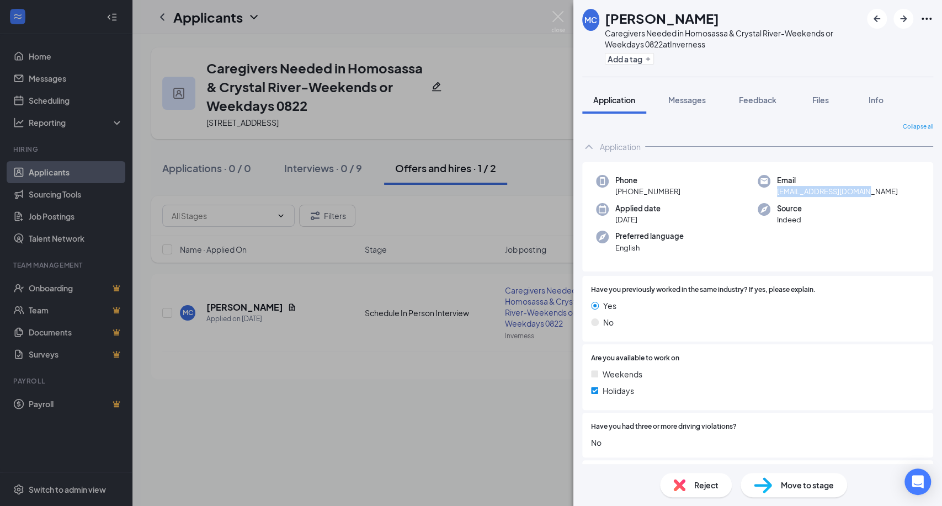
click at [767, 193] on div "Email [EMAIL_ADDRESS][DOMAIN_NAME]" at bounding box center [839, 186] width 162 height 23
copy span "[EMAIL_ADDRESS][DOMAIN_NAME]"
click at [738, 212] on div "Applied date [DATE]" at bounding box center [677, 214] width 162 height 23
drag, startPoint x: 684, startPoint y: 189, endPoint x: 615, endPoint y: 191, distance: 69.6
click at [615, 191] on div "Phone [PHONE_NUMBER]" at bounding box center [677, 186] width 162 height 23
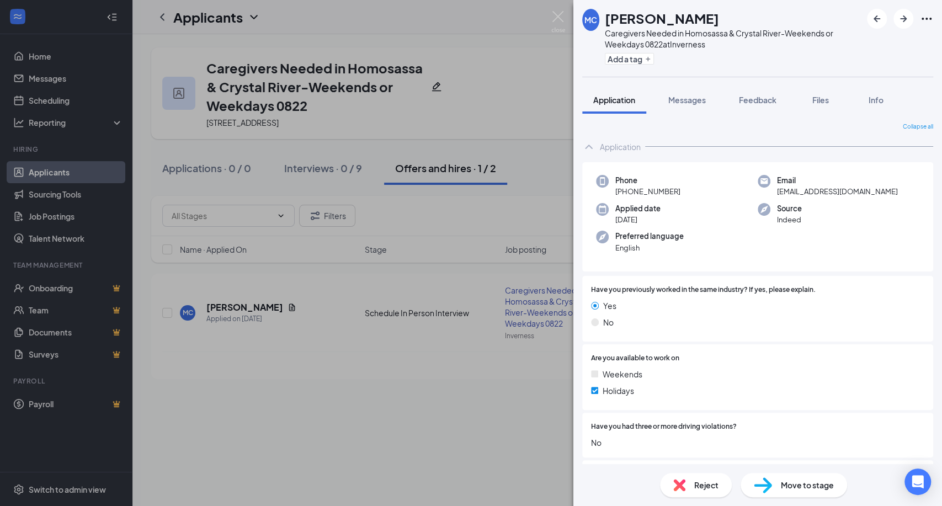
copy span "[PHONE_NUMBER]"
click at [735, 208] on div "Applied date [DATE]" at bounding box center [677, 214] width 162 height 23
click at [787, 482] on span "Move to stage" at bounding box center [807, 485] width 53 height 12
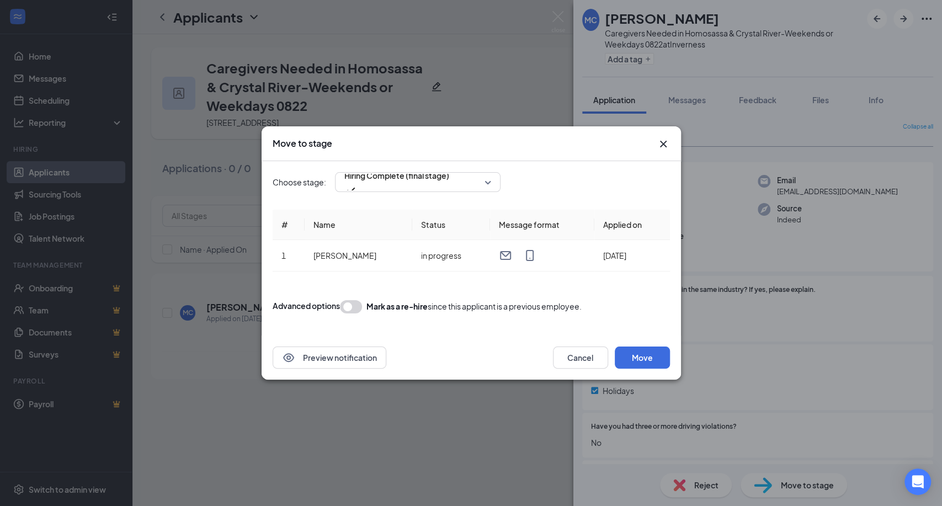
click at [662, 137] on icon "Cross" at bounding box center [663, 143] width 13 height 13
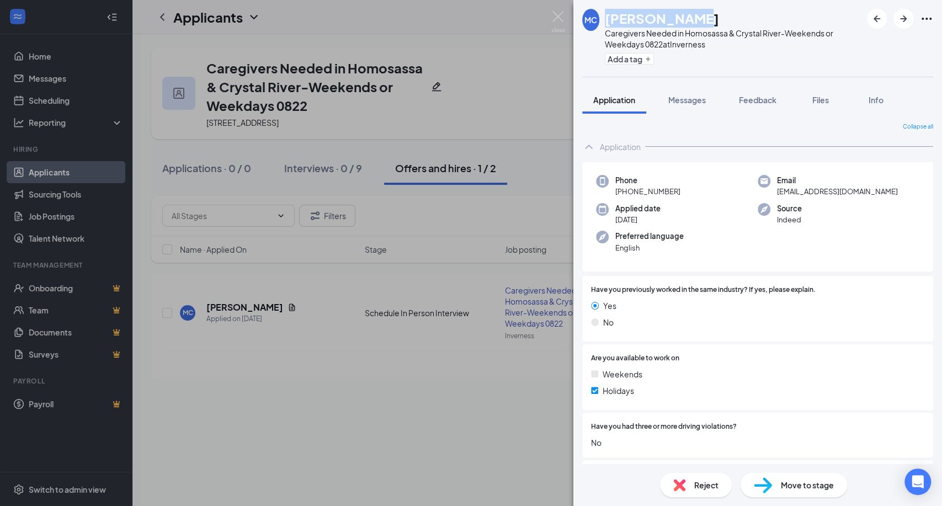
drag, startPoint x: 702, startPoint y: 14, endPoint x: 604, endPoint y: 15, distance: 97.7
click at [605, 15] on div "[PERSON_NAME]" at bounding box center [733, 18] width 257 height 19
click at [702, 50] on div "Add a tag" at bounding box center [733, 59] width 257 height 18
click at [558, 13] on img at bounding box center [558, 22] width 14 height 22
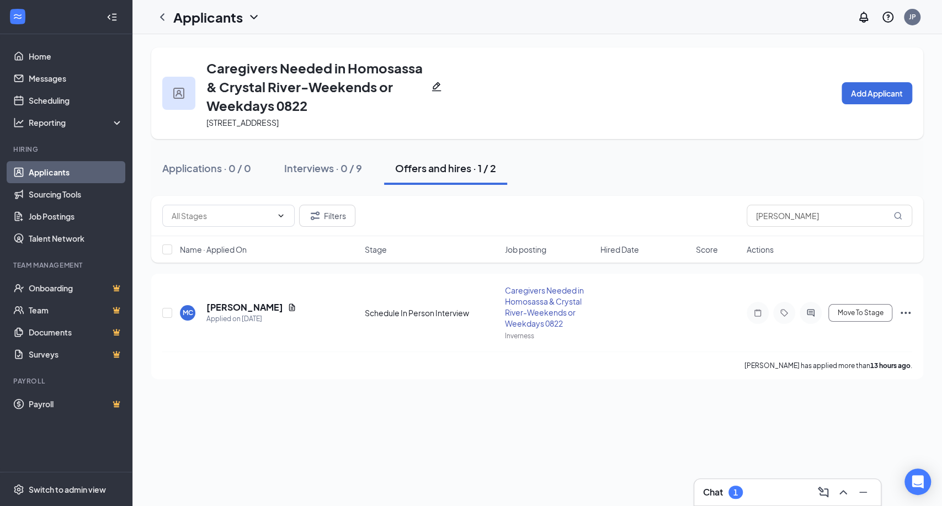
click at [770, 488] on div "Chat 1" at bounding box center [787, 492] width 169 height 18
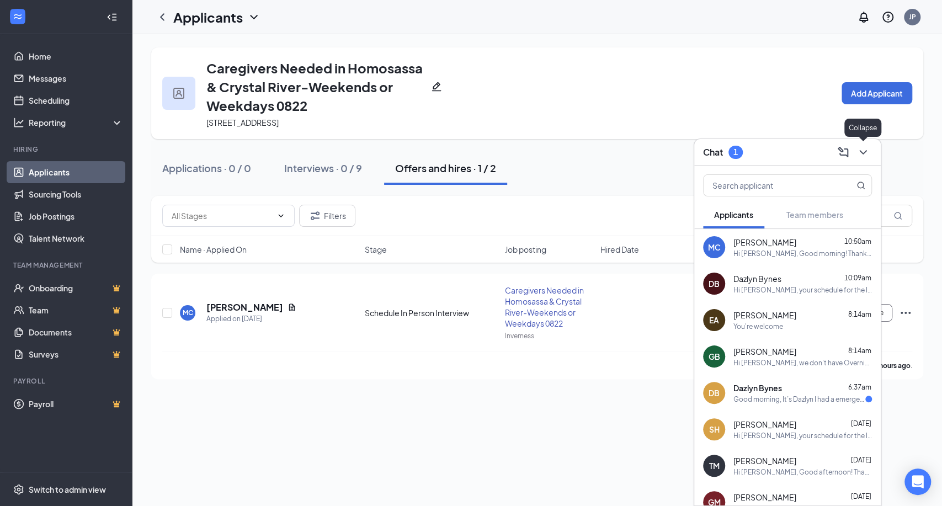
click at [862, 152] on icon "ChevronDown" at bounding box center [862, 152] width 13 height 13
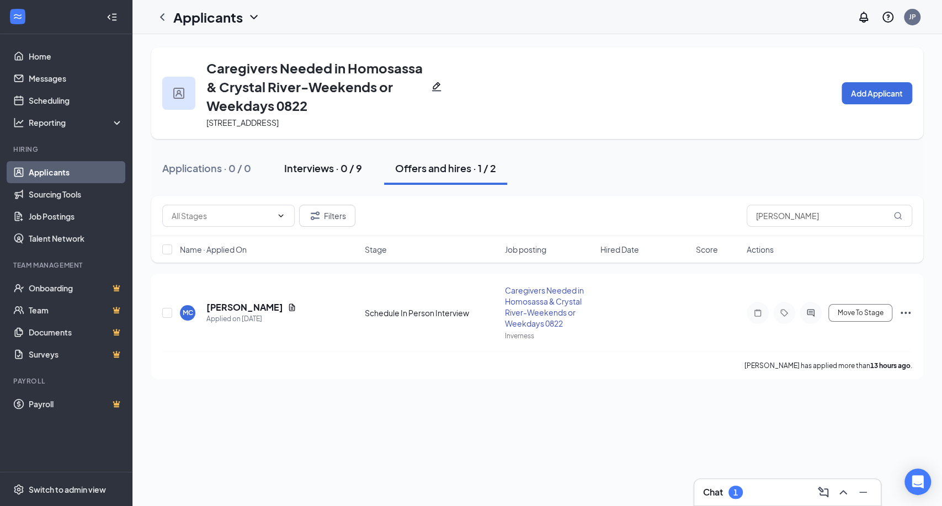
click at [327, 164] on div "Interviews · 0 / 9" at bounding box center [323, 168] width 78 height 14
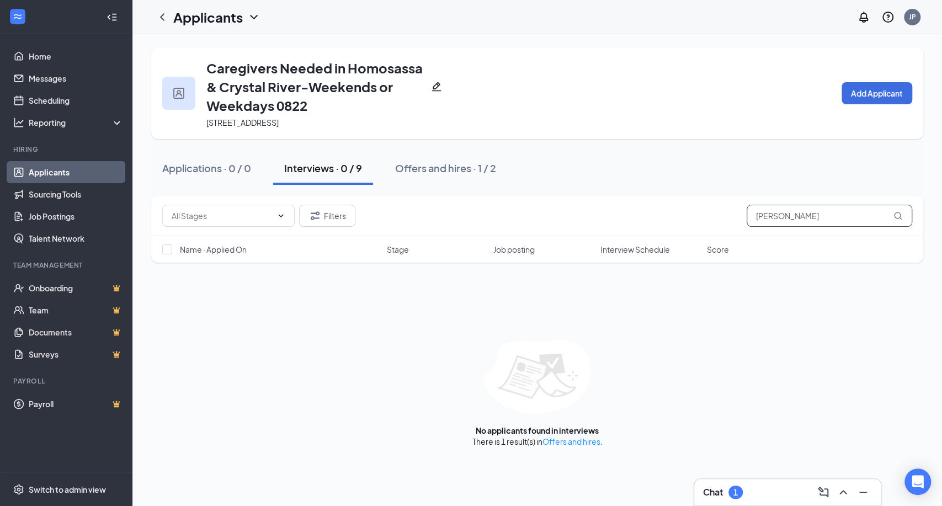
click at [788, 220] on input "[PERSON_NAME]" at bounding box center [830, 216] width 166 height 22
click at [788, 219] on input "[PERSON_NAME]" at bounding box center [830, 216] width 166 height 22
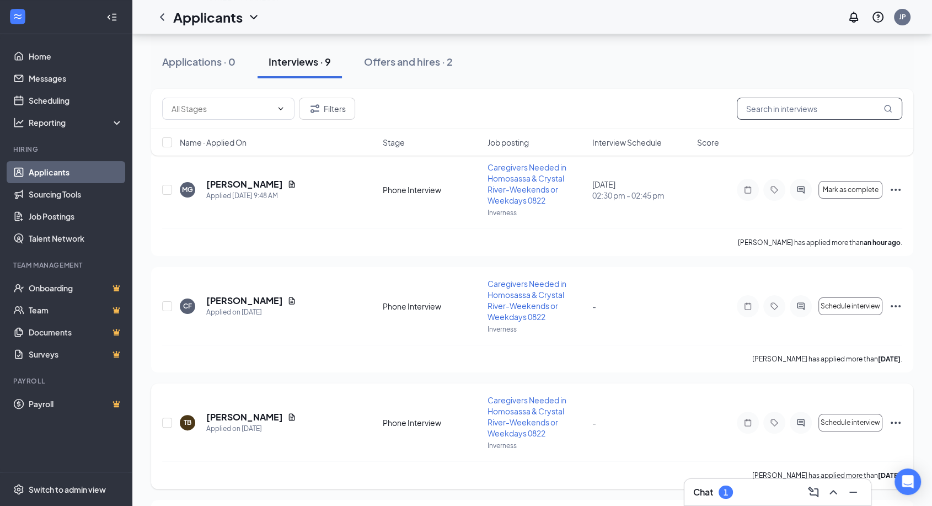
scroll to position [61, 0]
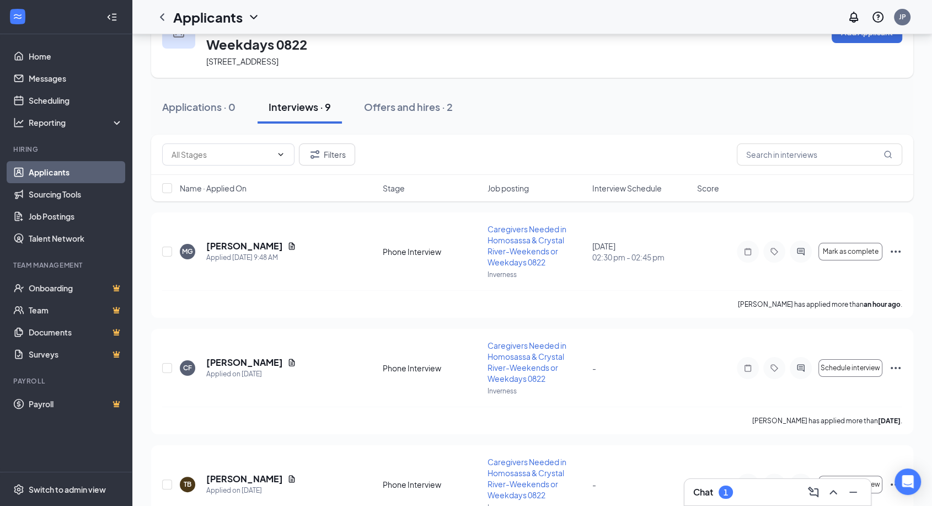
click at [727, 491] on div "1" at bounding box center [726, 492] width 4 height 9
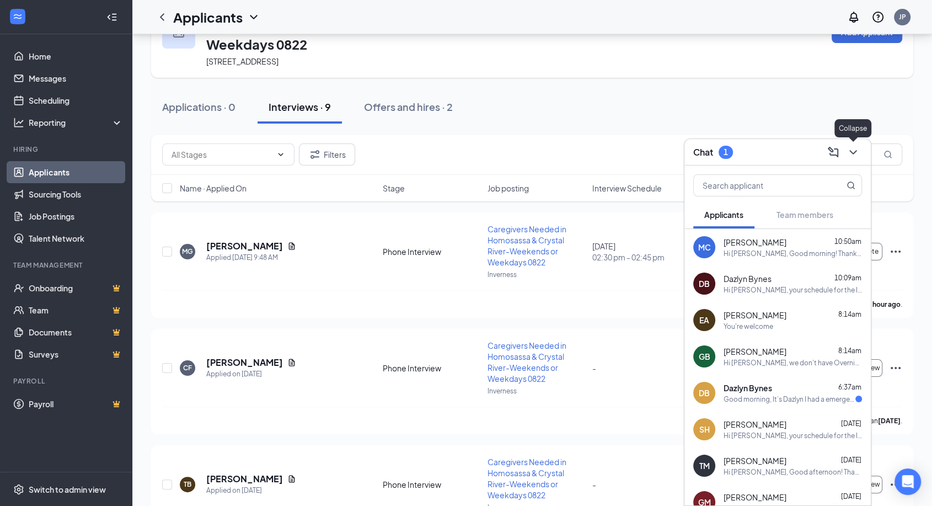
click at [850, 154] on icon "ChevronDown" at bounding box center [853, 152] width 13 height 13
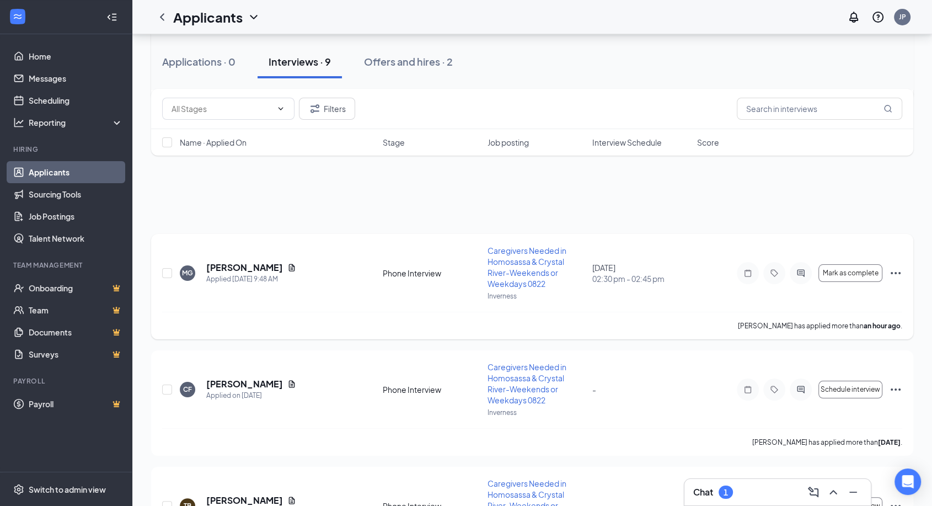
scroll to position [0, 0]
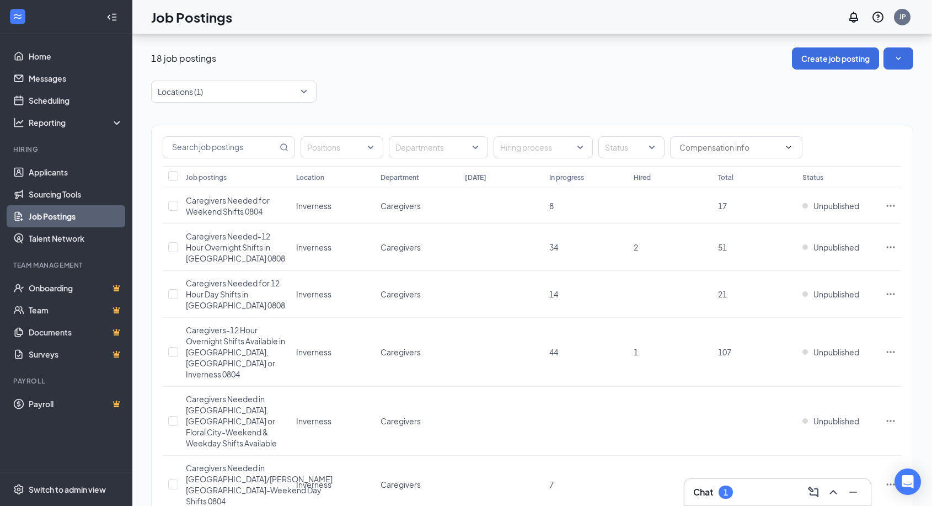
scroll to position [245, 0]
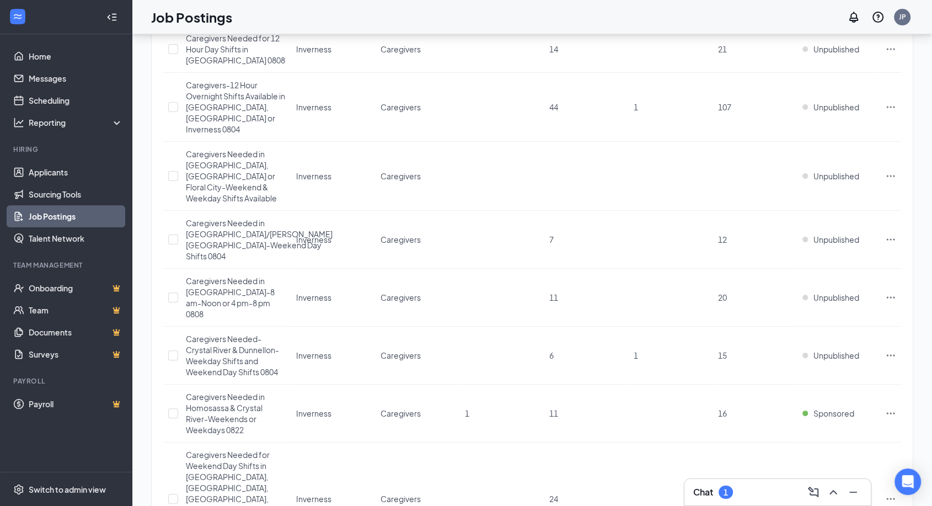
click at [753, 492] on div "Chat 1" at bounding box center [778, 492] width 169 height 18
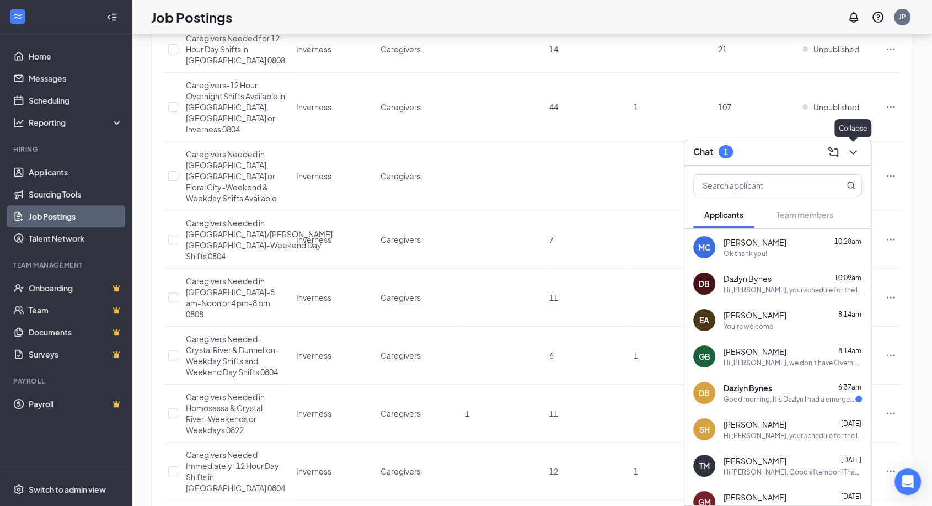
click at [856, 150] on icon "ChevronDown" at bounding box center [853, 152] width 13 height 13
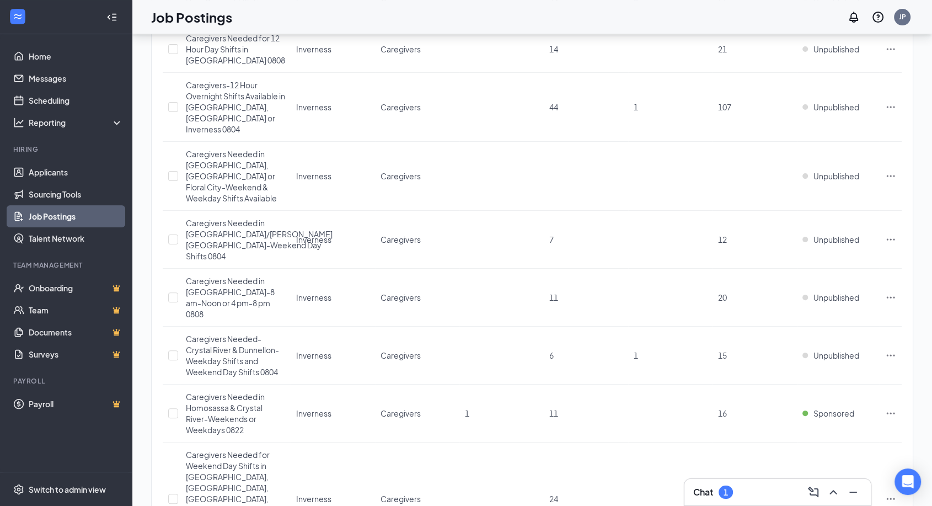
scroll to position [122, 0]
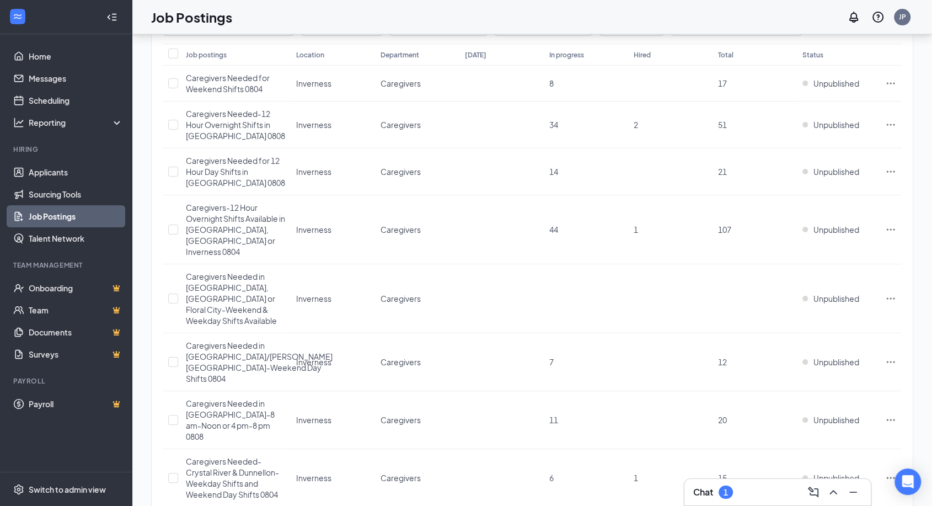
click at [728, 494] on div "1" at bounding box center [726, 492] width 4 height 9
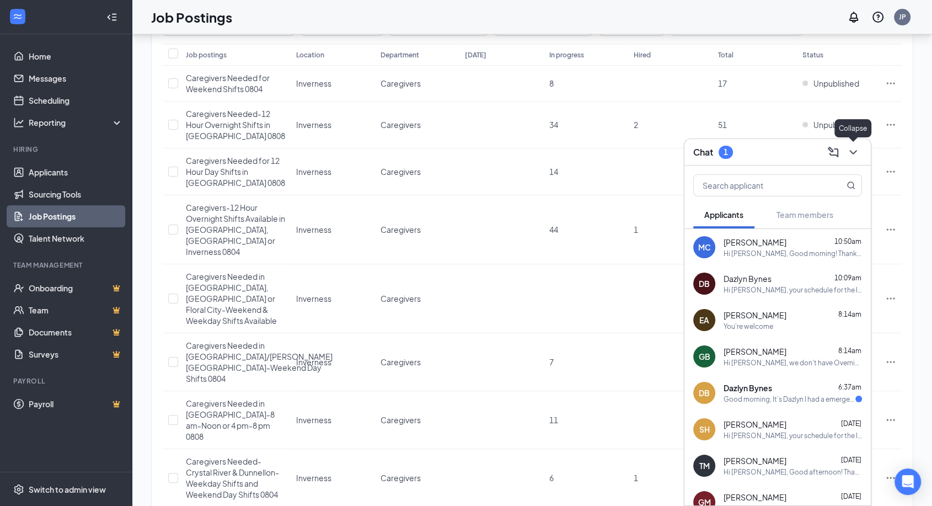
click at [850, 152] on icon "ChevronDown" at bounding box center [853, 152] width 13 height 13
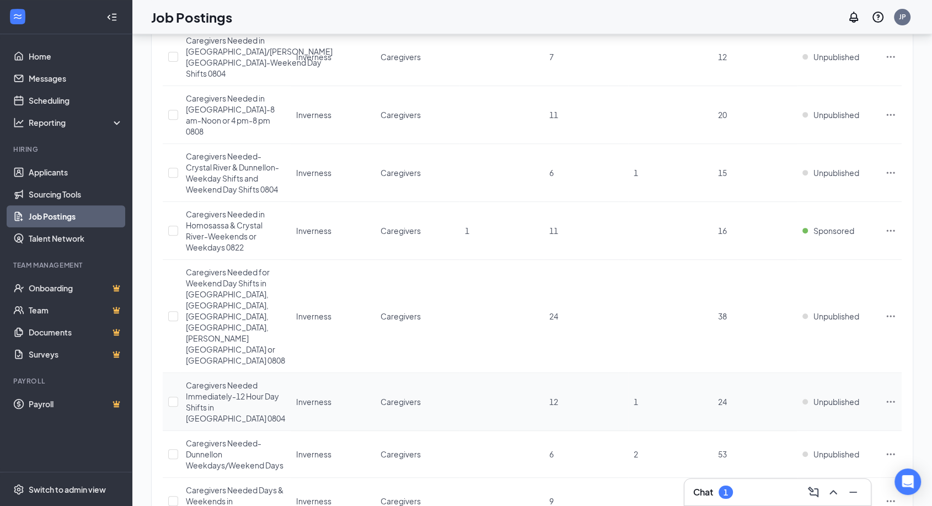
scroll to position [490, 0]
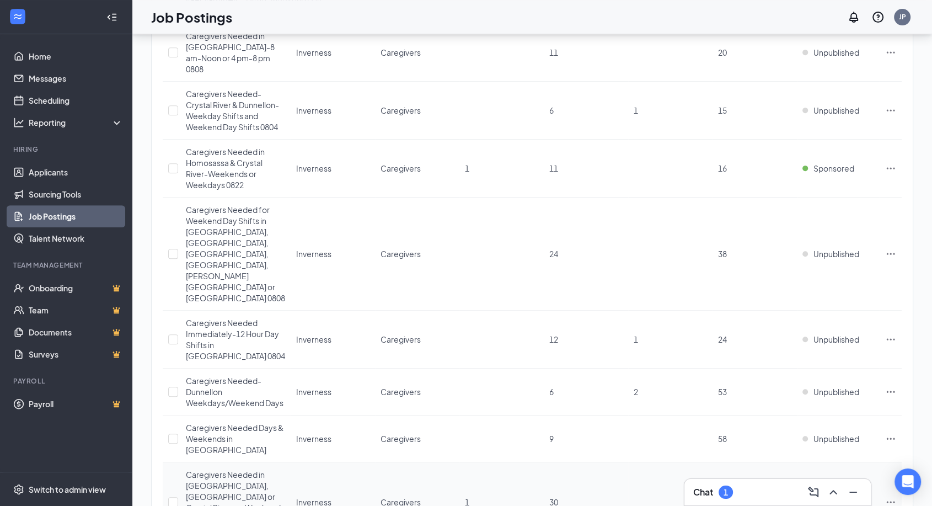
click at [335, 462] on td "Inverness" at bounding box center [333, 502] width 84 height 80
click at [243, 470] on span "Caregivers Needed in Dunnellon, Citrus Springs or Crystal River- or Weekends & …" at bounding box center [235, 502] width 99 height 65
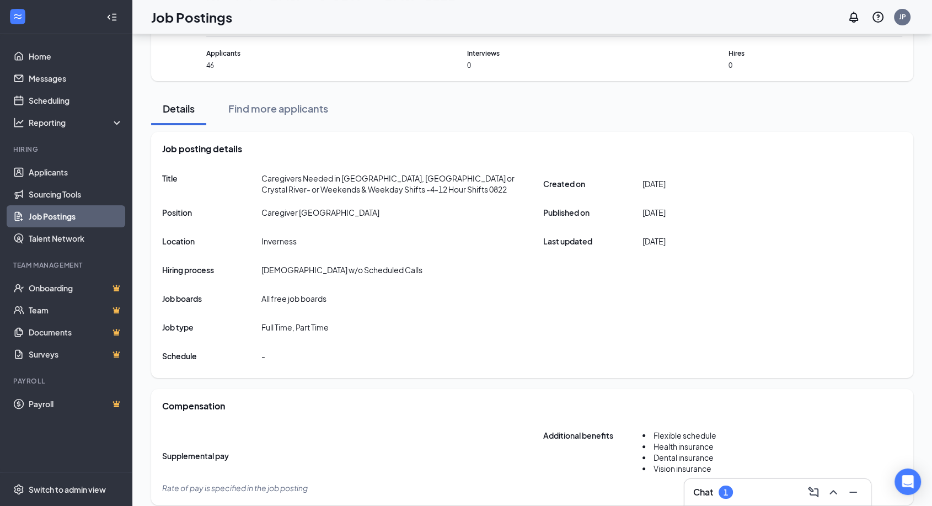
scroll to position [81, 0]
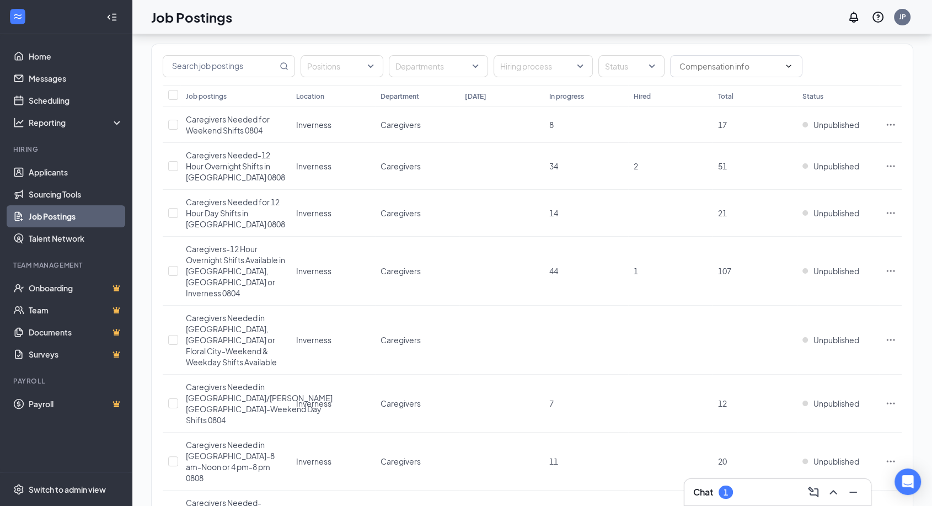
scroll to position [490, 0]
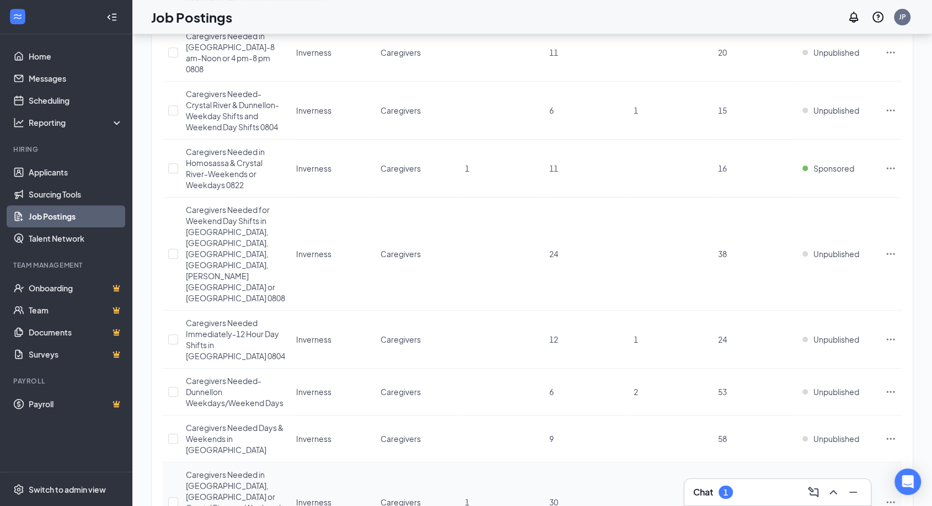
click at [886, 497] on icon "Ellipses" at bounding box center [891, 502] width 11 height 11
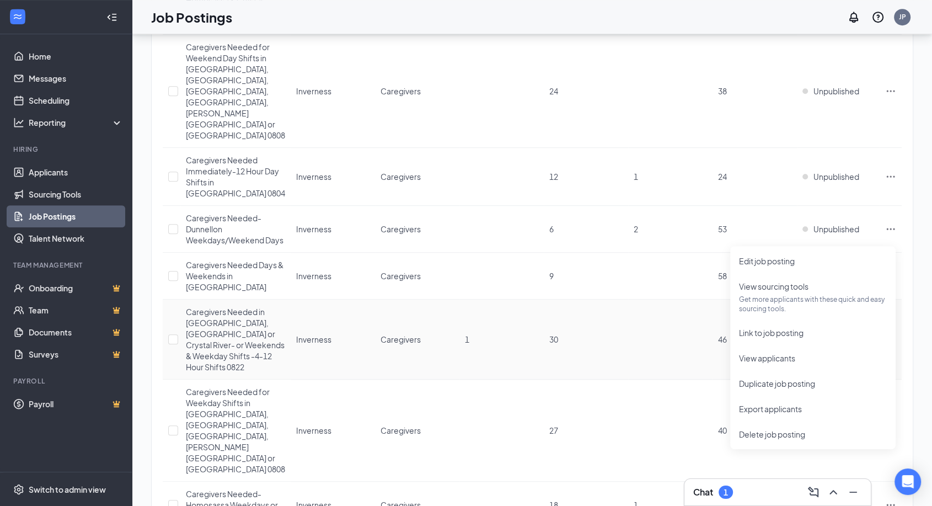
scroll to position [674, 0]
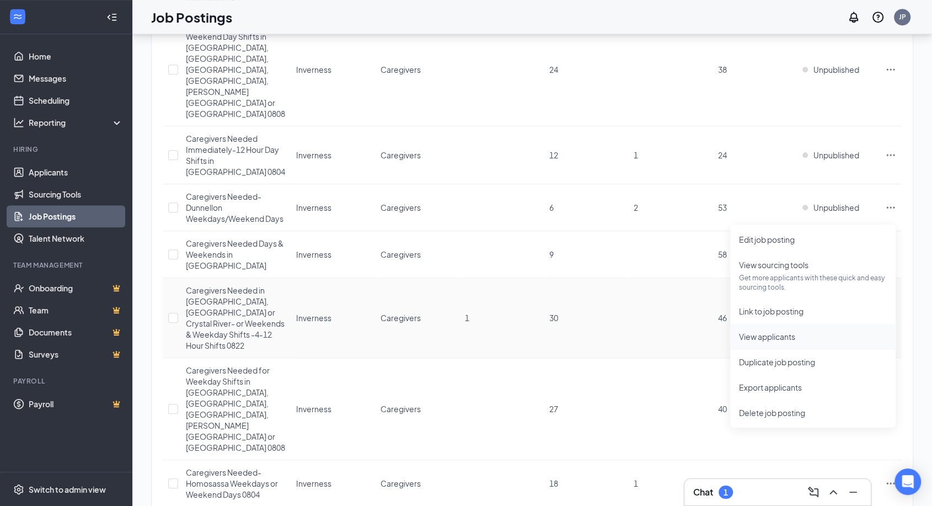
click at [779, 337] on span "View applicants" at bounding box center [767, 337] width 56 height 10
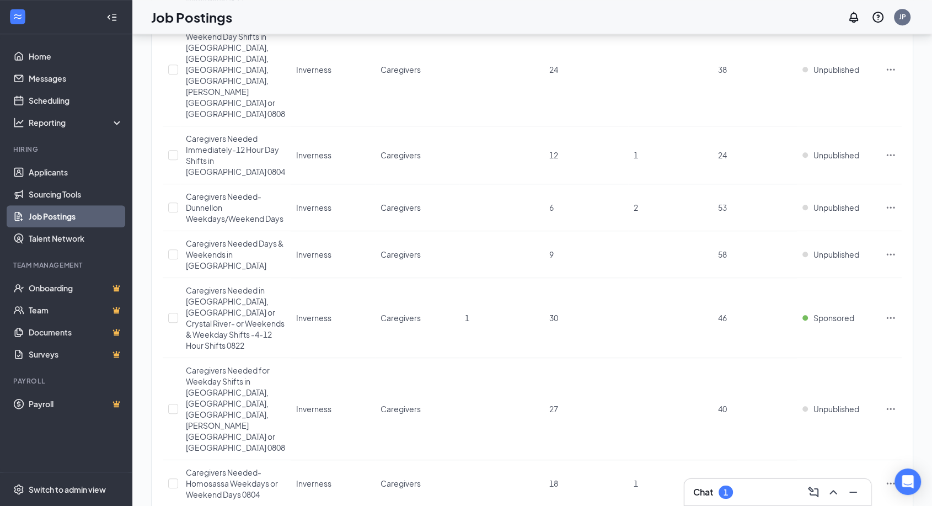
click at [745, 494] on div "Chat 1" at bounding box center [778, 492] width 169 height 18
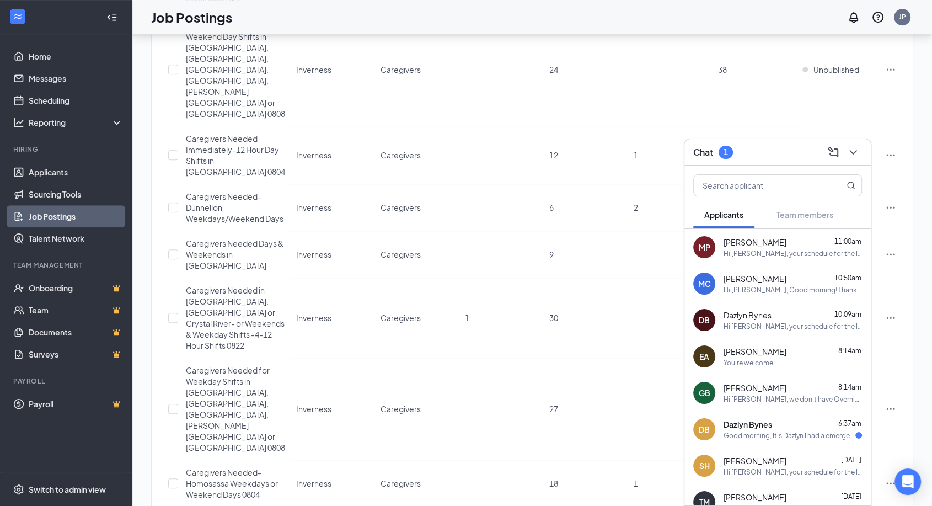
click at [755, 395] on div "Hi [PERSON_NAME], we don't have Overnight shift now. We prioritize Dayshift." at bounding box center [793, 399] width 138 height 9
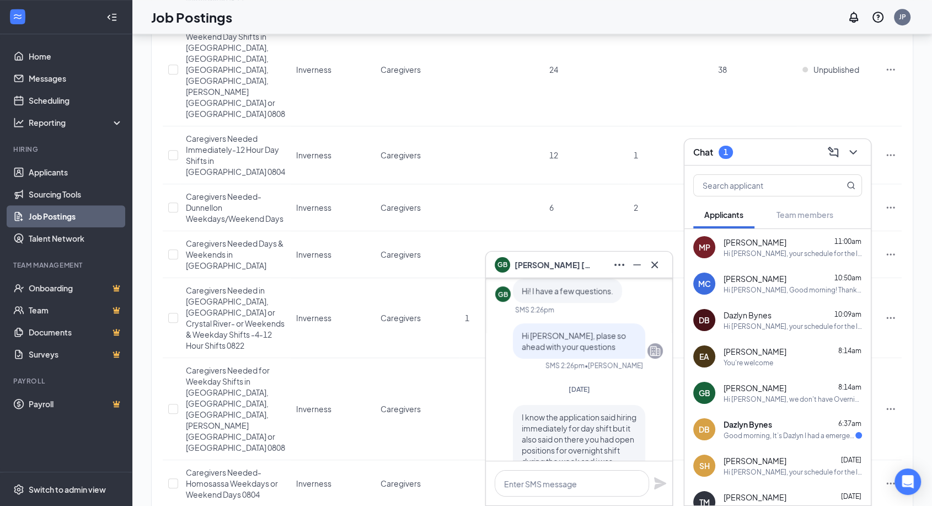
scroll to position [-122, 0]
click at [658, 263] on icon "Cross" at bounding box center [654, 264] width 13 height 13
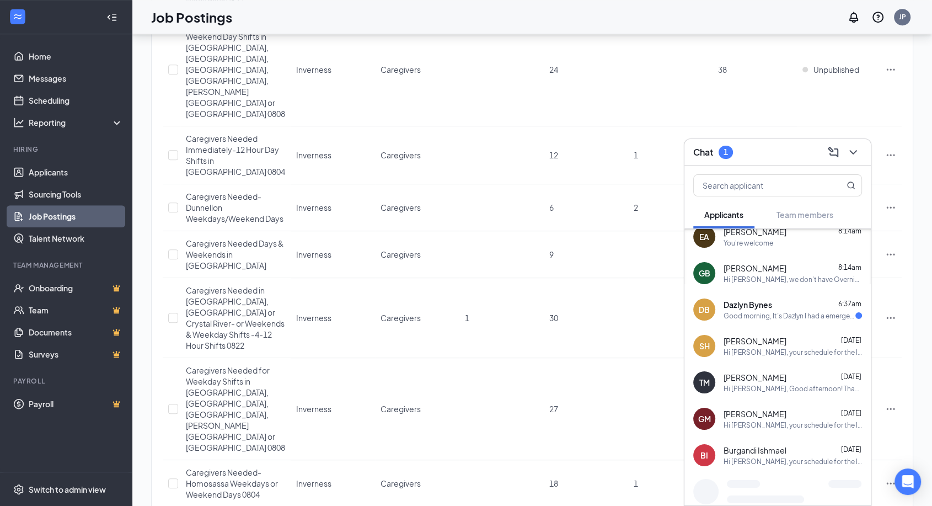
scroll to position [122, 0]
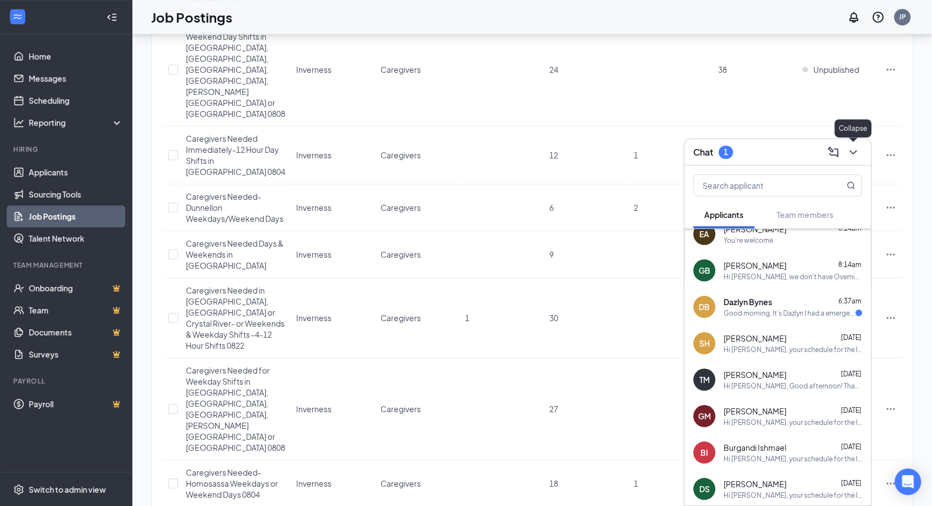
click at [856, 156] on icon "ChevronDown" at bounding box center [853, 152] width 13 height 13
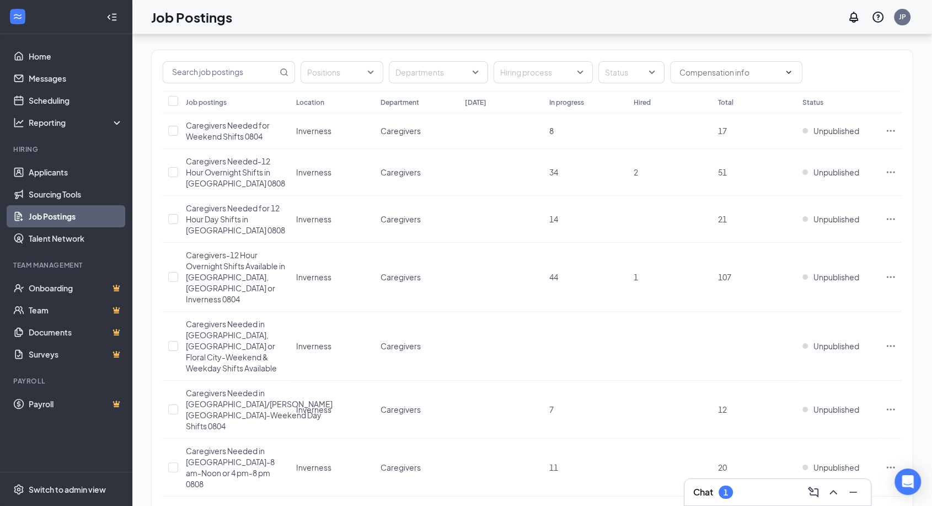
scroll to position [0, 0]
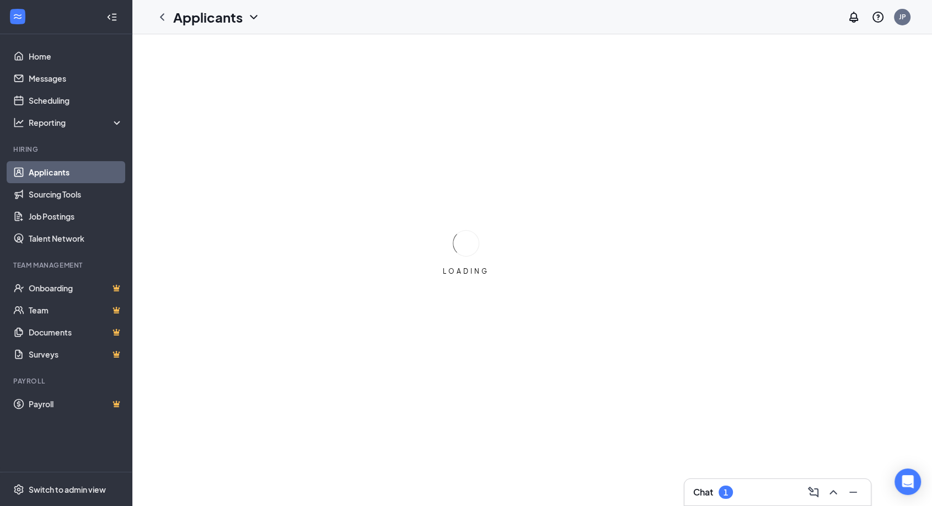
click at [765, 492] on div "Chat 1" at bounding box center [778, 492] width 169 height 18
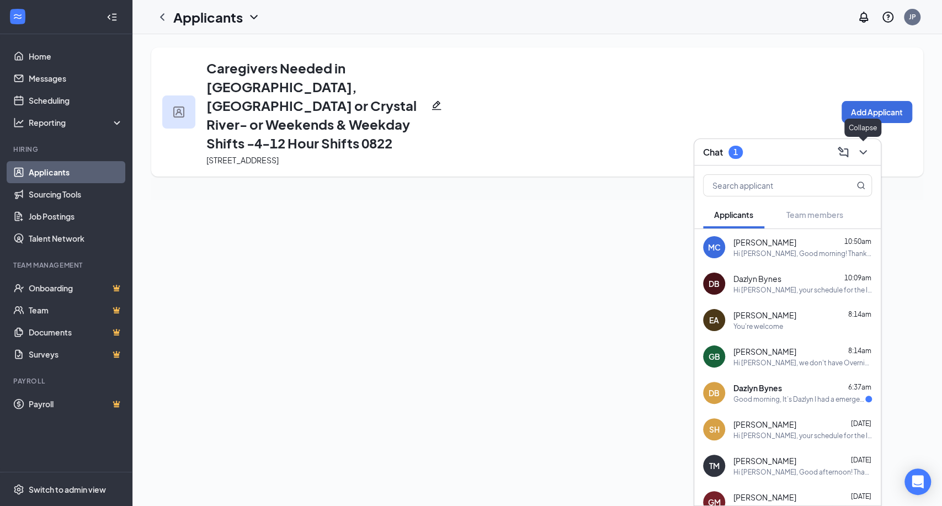
click at [865, 156] on icon "ChevronDown" at bounding box center [862, 152] width 13 height 13
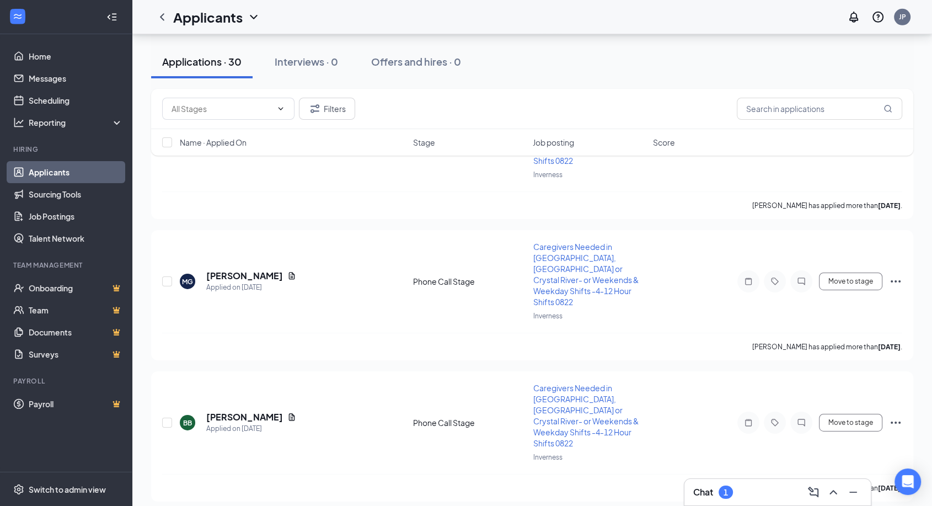
scroll to position [3674, 0]
